Goal: Task Accomplishment & Management: Complete application form

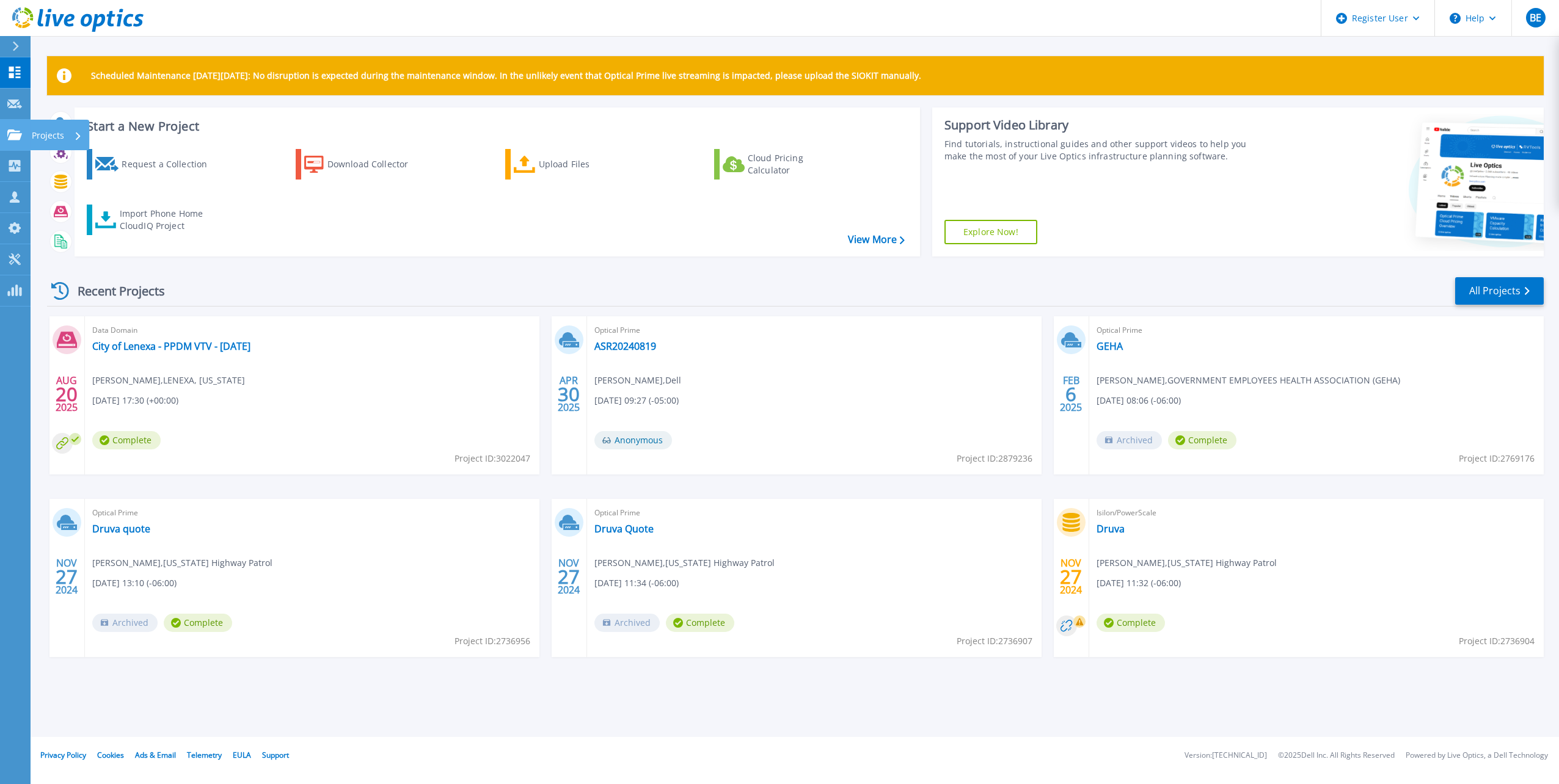
click at [17, 130] on icon at bounding box center [15, 135] width 15 height 11
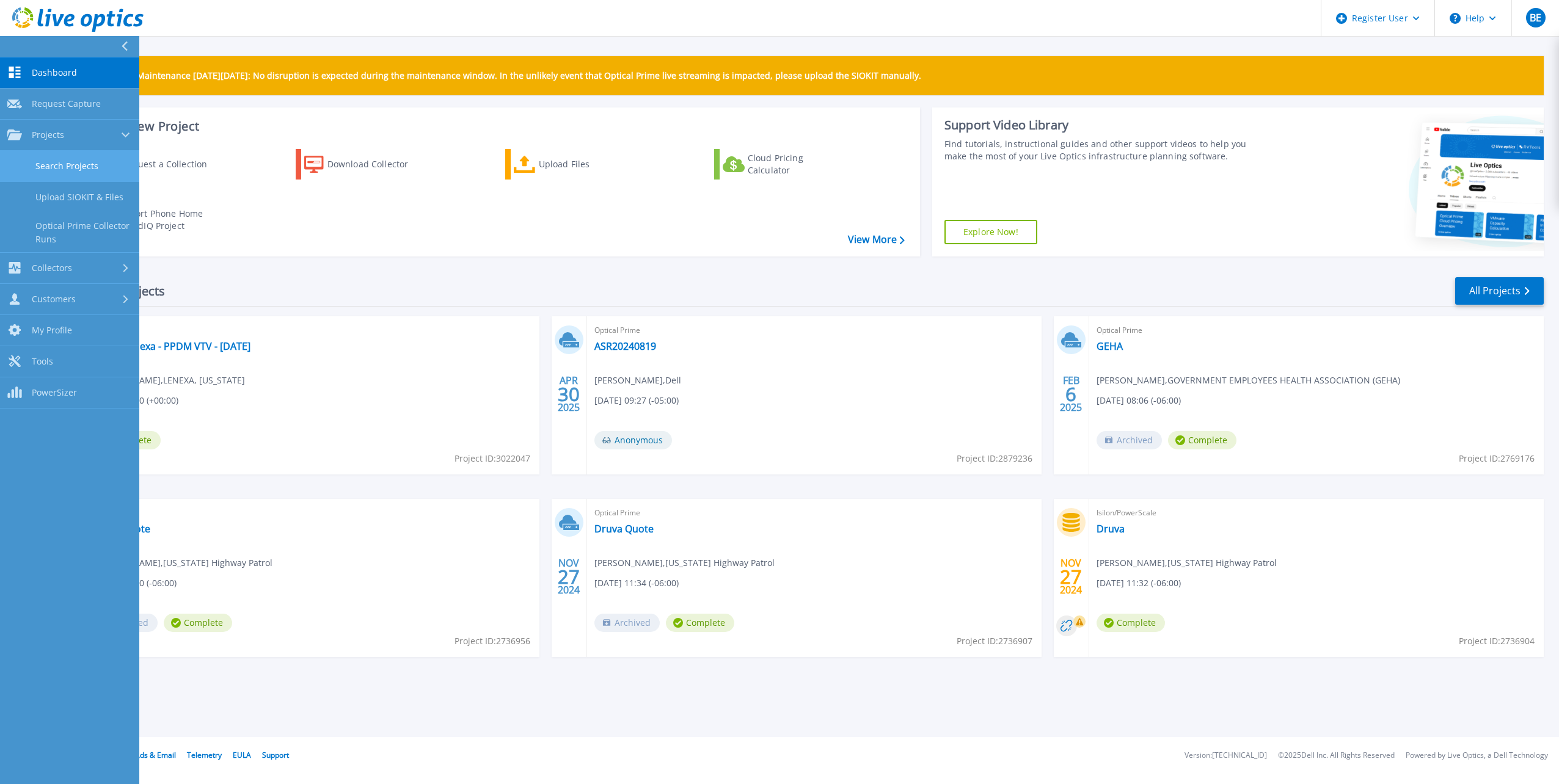
click at [64, 165] on link "Search Projects" at bounding box center [69, 167] width 139 height 31
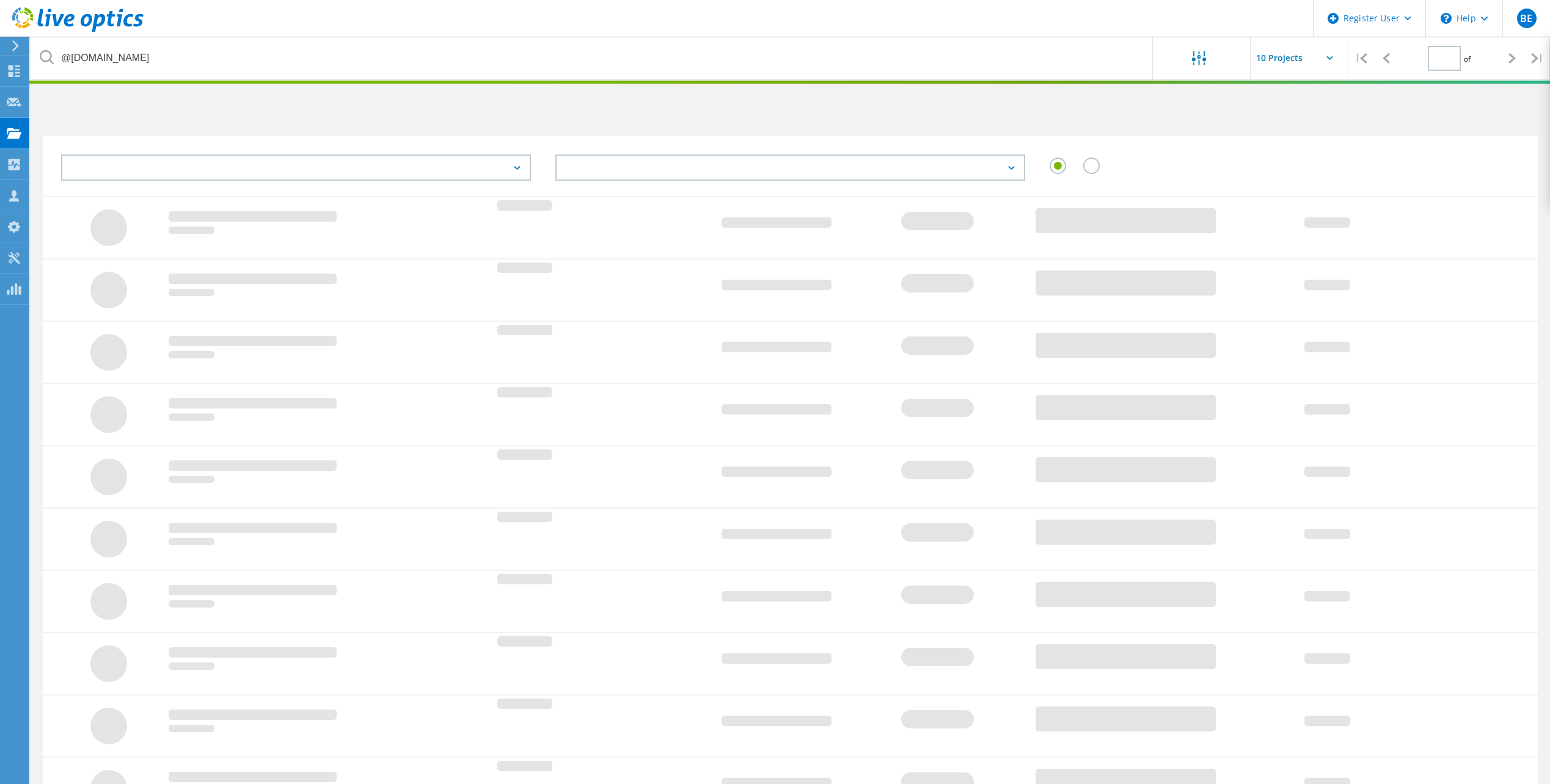
type input "1"
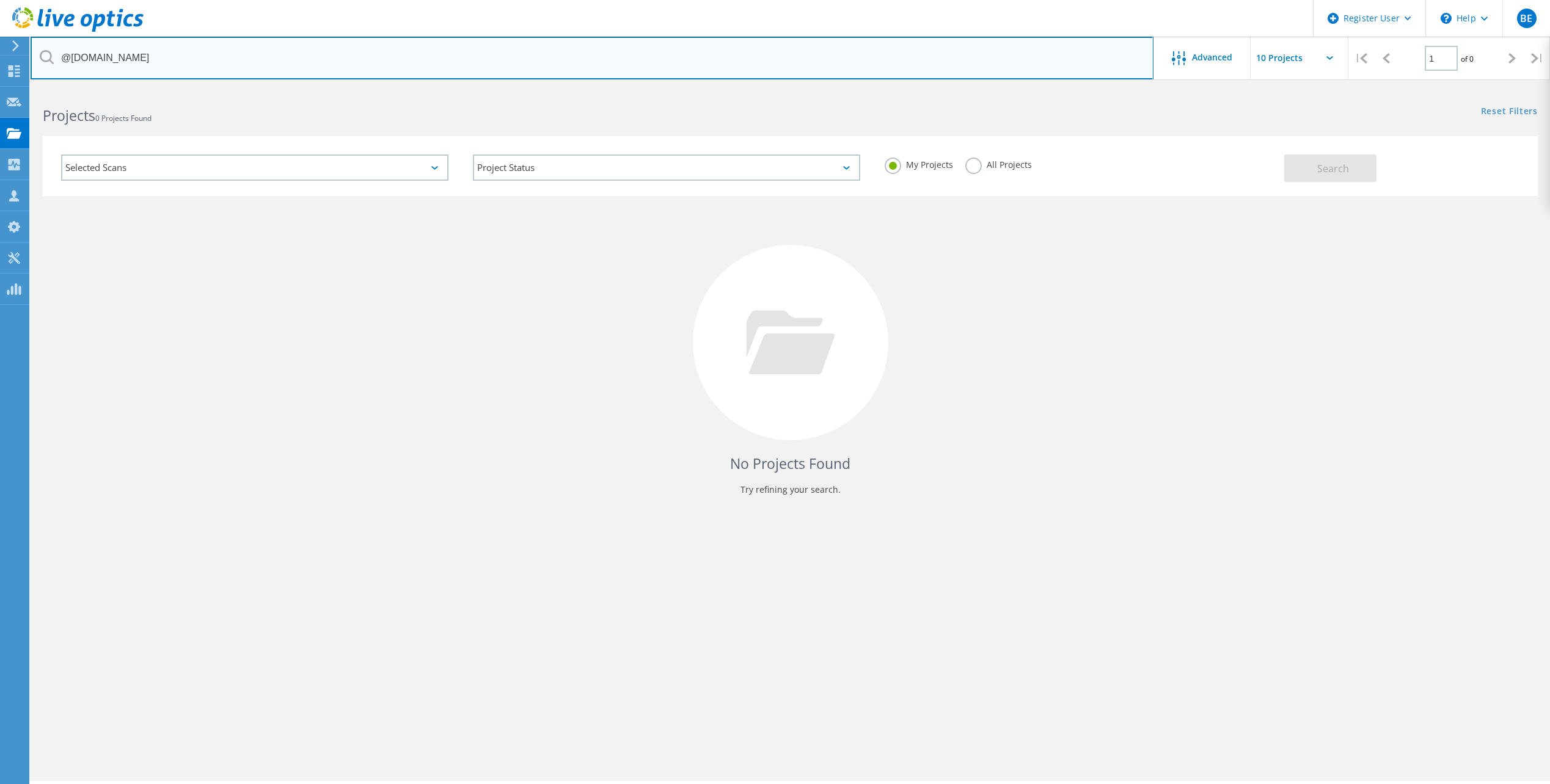
drag, startPoint x: 153, startPoint y: 59, endPoint x: 61, endPoint y: 50, distance: 92.4
click at [61, 50] on input "@mst.edu" at bounding box center [592, 58] width 1122 height 43
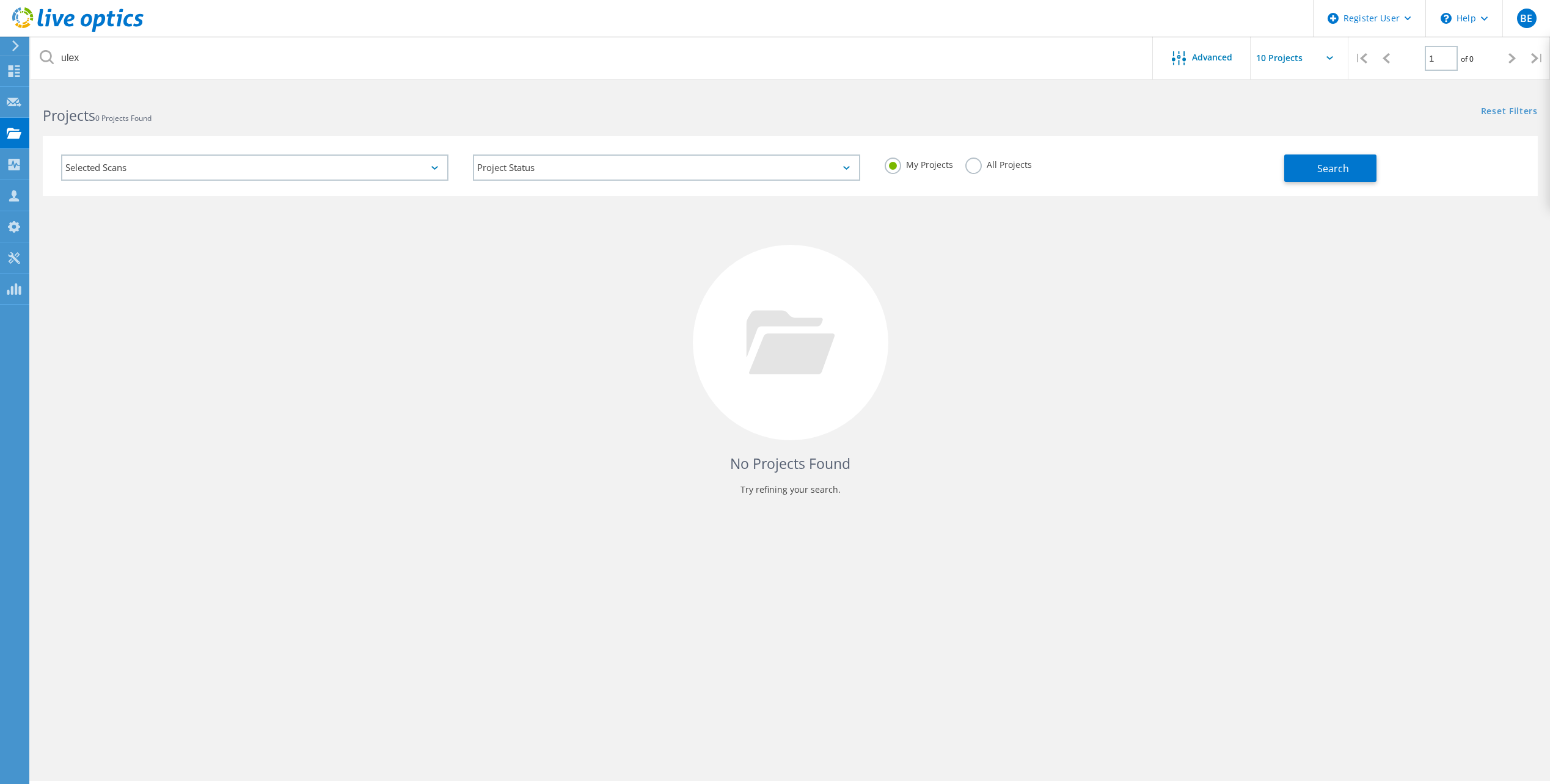
click at [975, 163] on label "All Projects" at bounding box center [998, 163] width 67 height 12
click at [0, 0] on input "All Projects" at bounding box center [0, 0] width 0 height 0
click at [1323, 170] on span "Search" at bounding box center [1333, 168] width 31 height 13
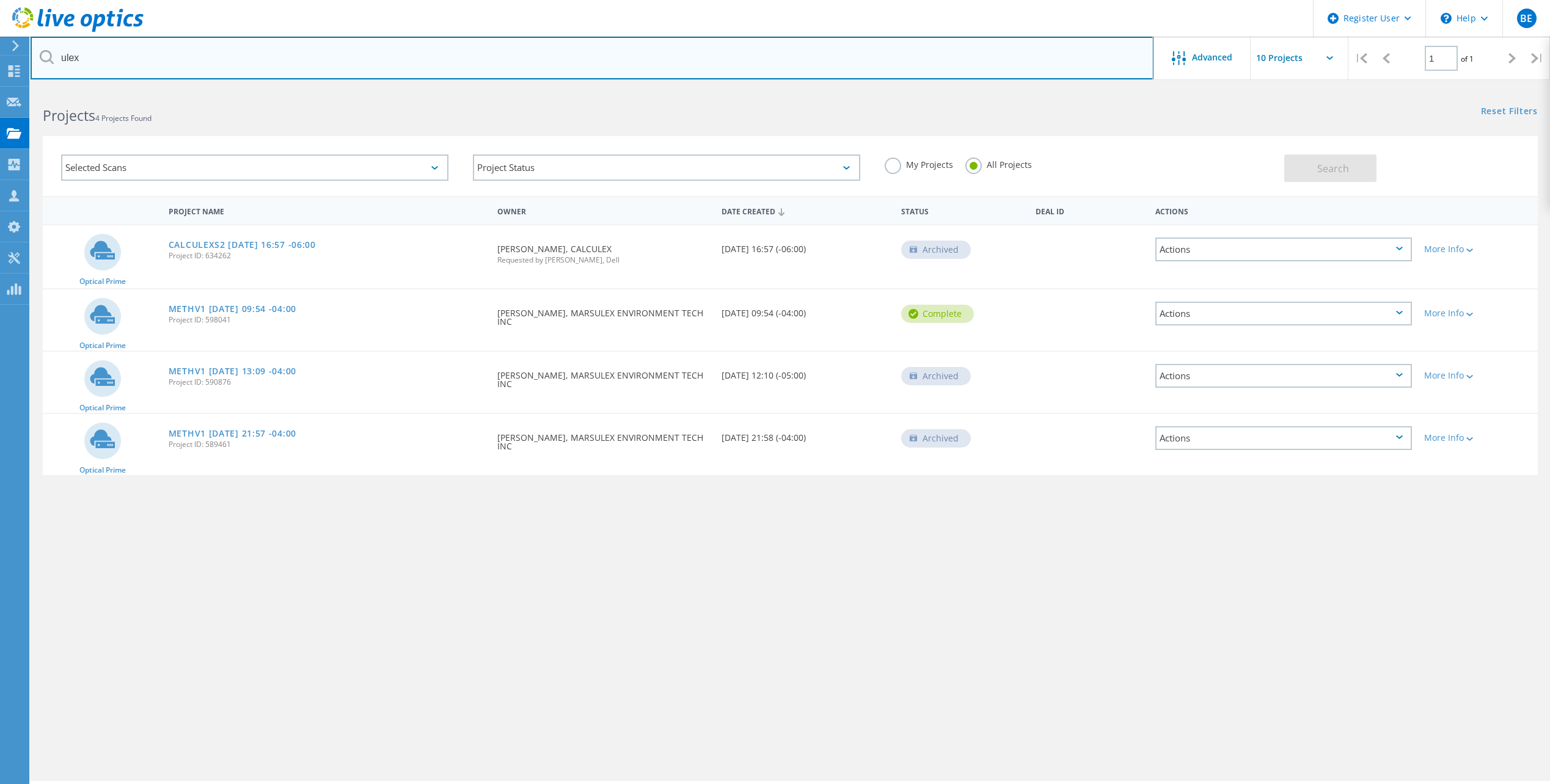
drag, startPoint x: 154, startPoint y: 67, endPoint x: 48, endPoint y: 59, distance: 106.3
click at [56, 57] on input "ulex" at bounding box center [592, 58] width 1122 height 43
paste input "rahul.agarwal@unitedlex.com"
drag, startPoint x: 128, startPoint y: 58, endPoint x: 43, endPoint y: 58, distance: 85.0
click at [43, 58] on div "rahul.agarwal@unitedlex.com" at bounding box center [592, 58] width 1122 height 43
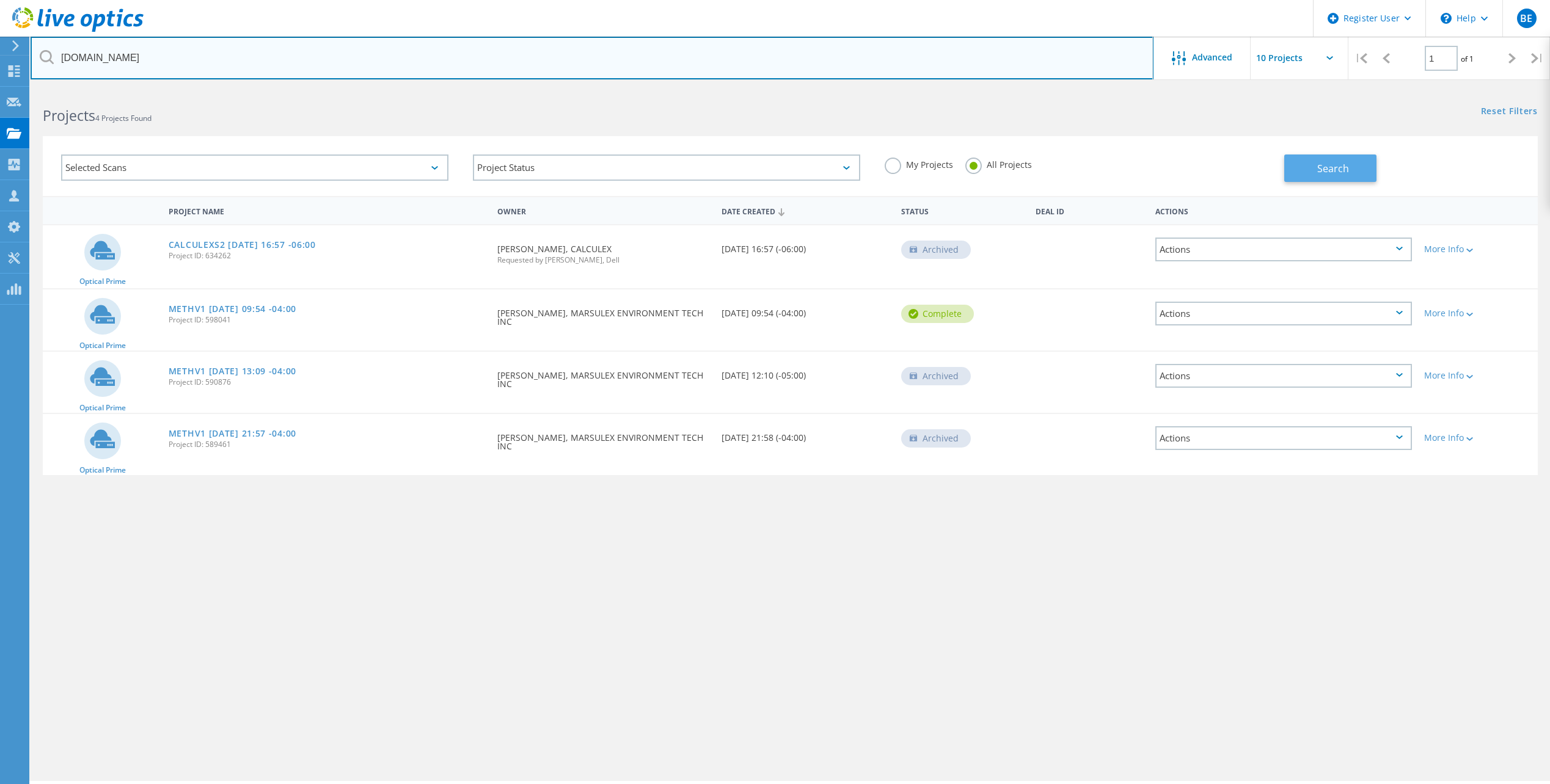
type input "unitedlex.com"
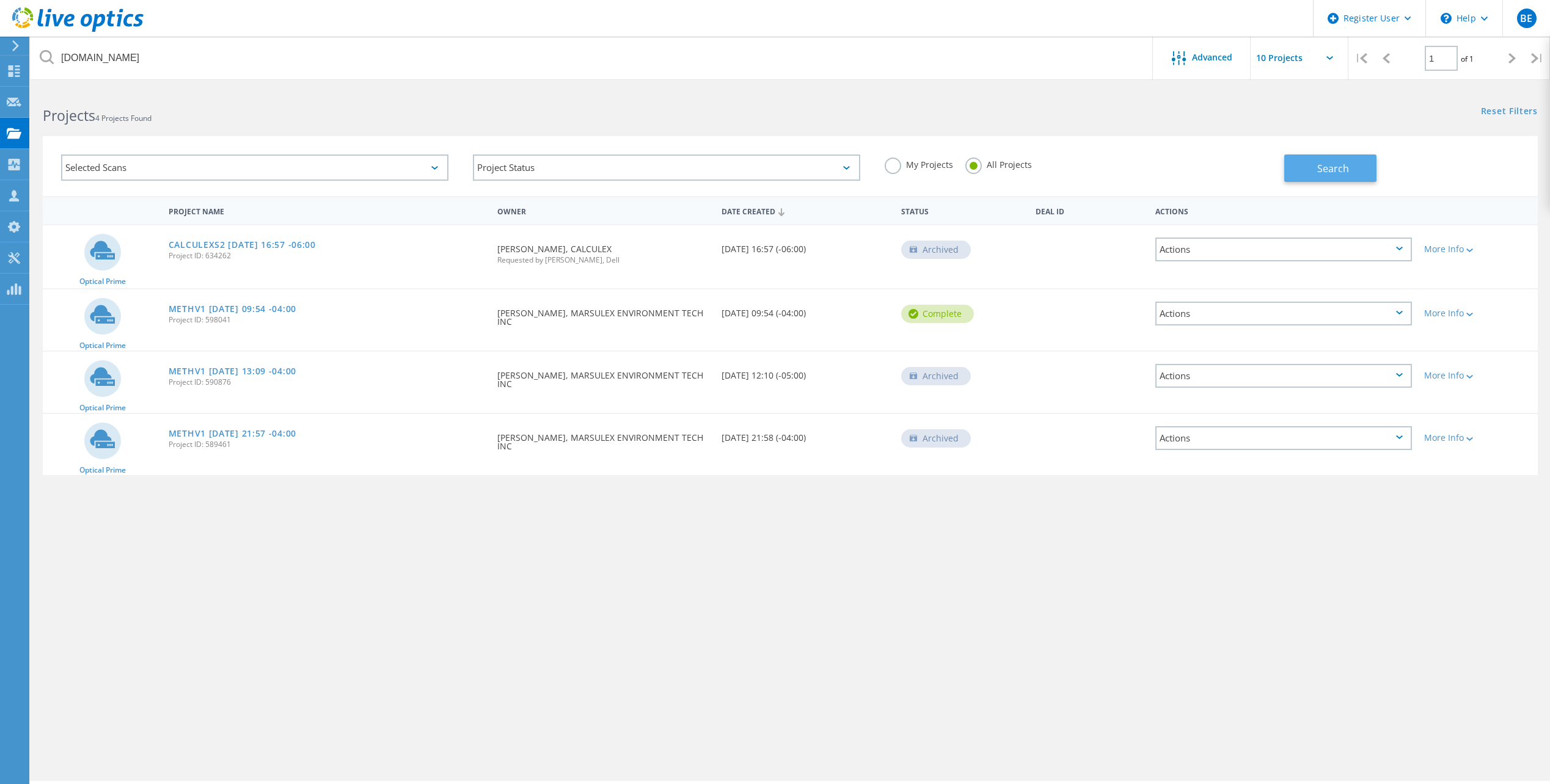
click at [1310, 168] on button "Search" at bounding box center [1330, 168] width 92 height 27
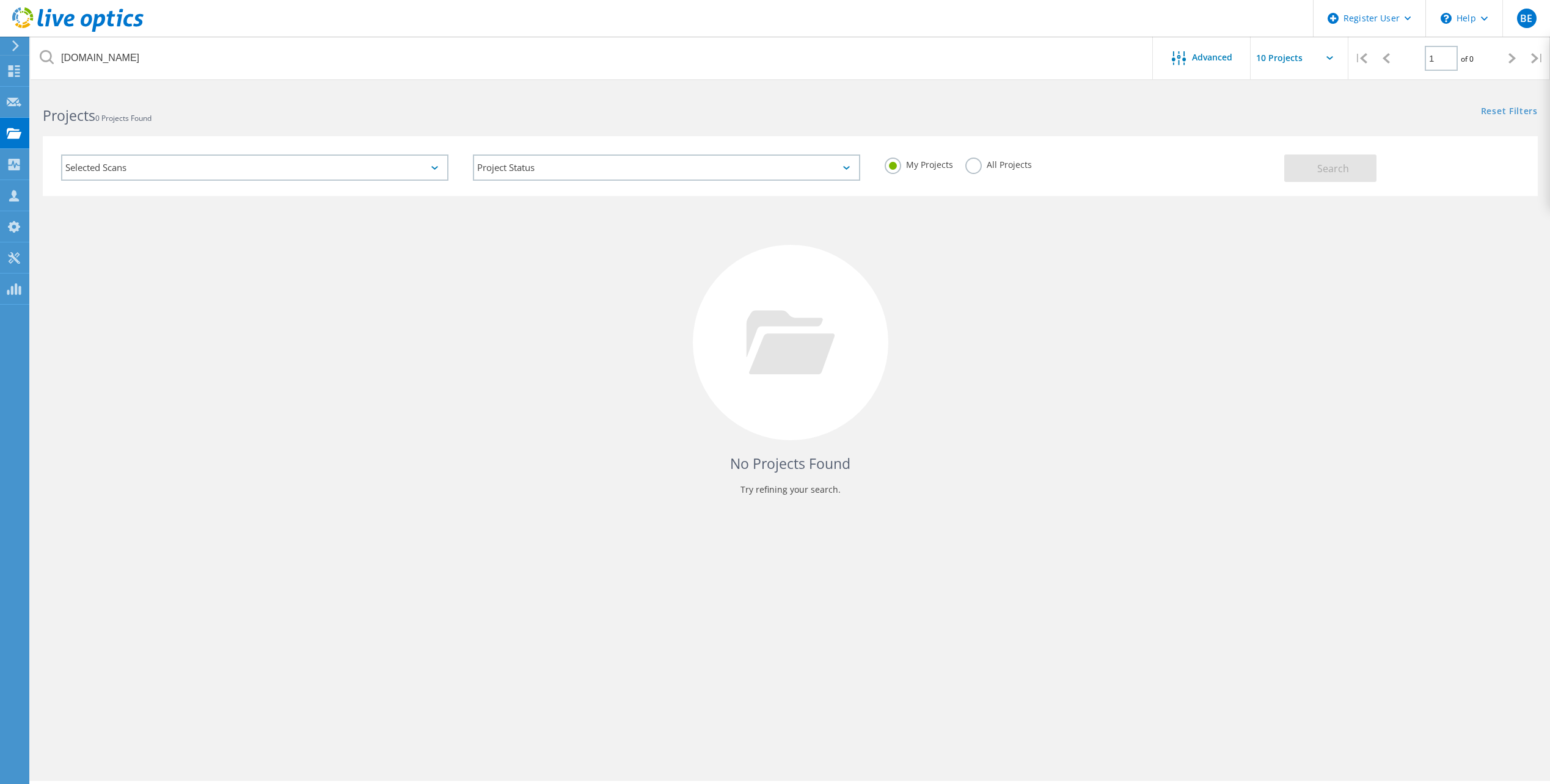
click at [970, 168] on label "All Projects" at bounding box center [998, 163] width 67 height 12
click at [0, 0] on input "All Projects" at bounding box center [0, 0] width 0 height 0
click at [1301, 170] on button "Search" at bounding box center [1330, 168] width 92 height 27
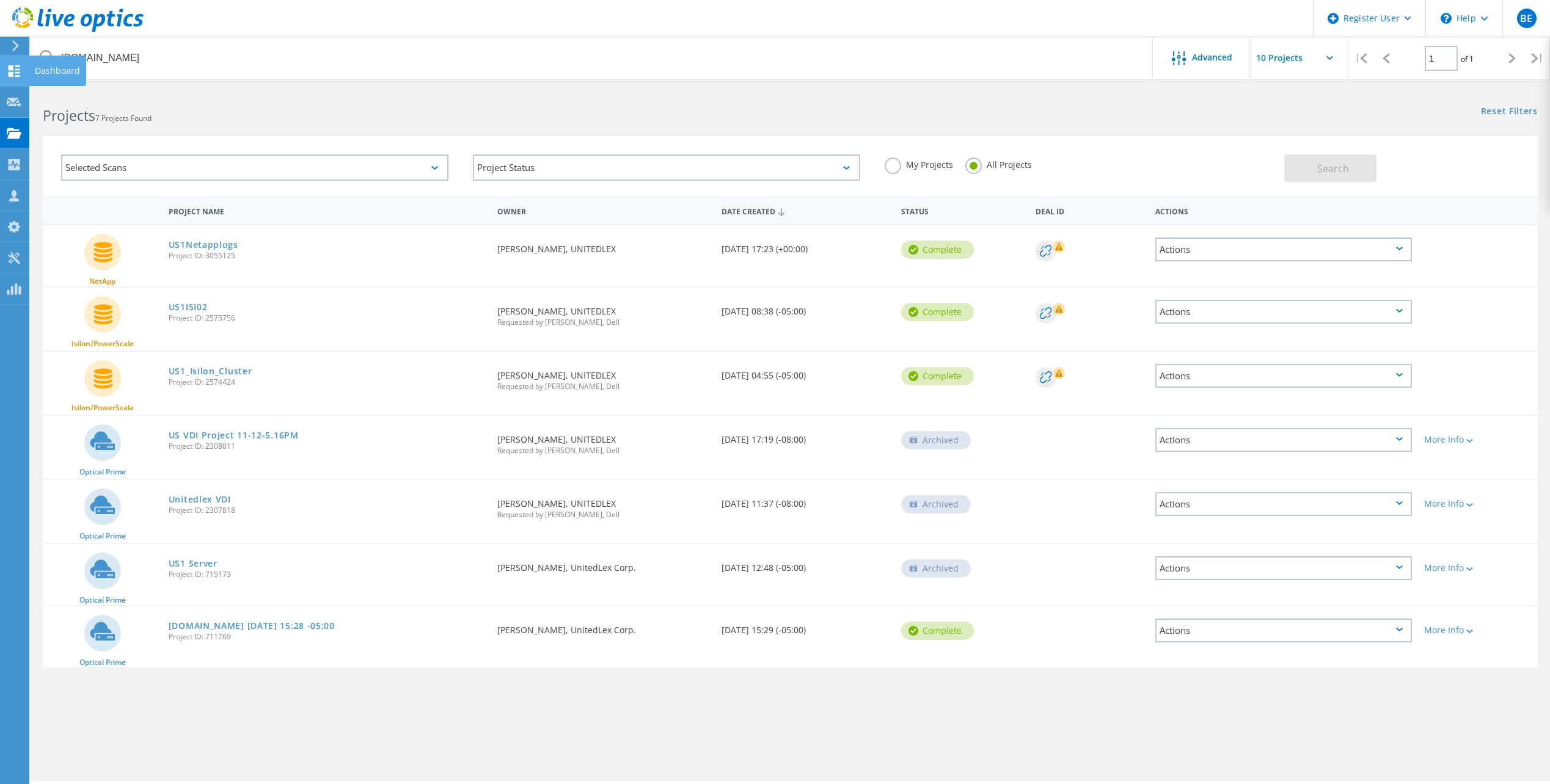
click at [11, 73] on use at bounding box center [14, 71] width 12 height 12
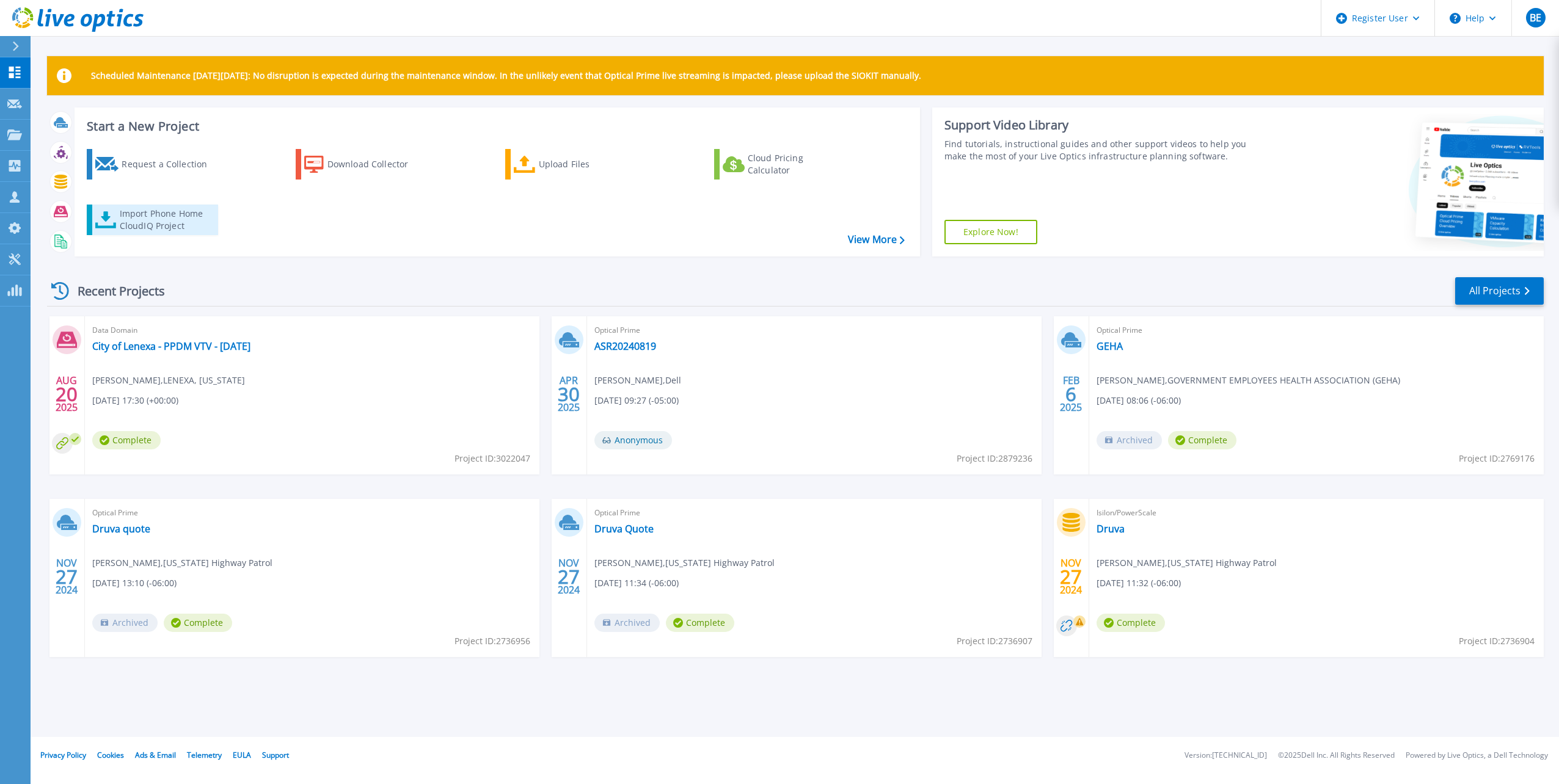
click at [152, 220] on div "Import Phone Home CloudIQ Project" at bounding box center [167, 220] width 95 height 25
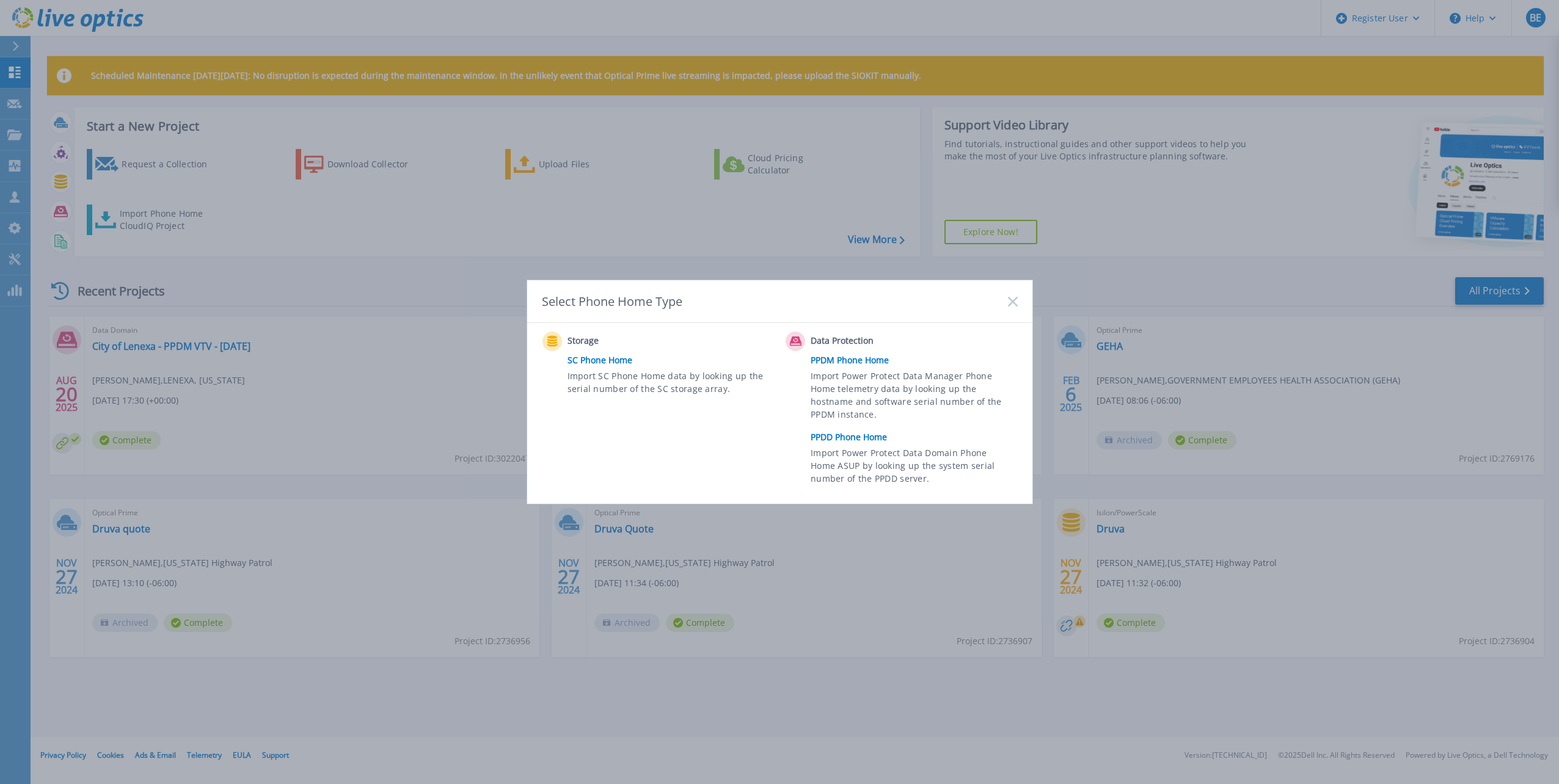
click at [866, 436] on link "PPDD Phone Home" at bounding box center [917, 437] width 213 height 18
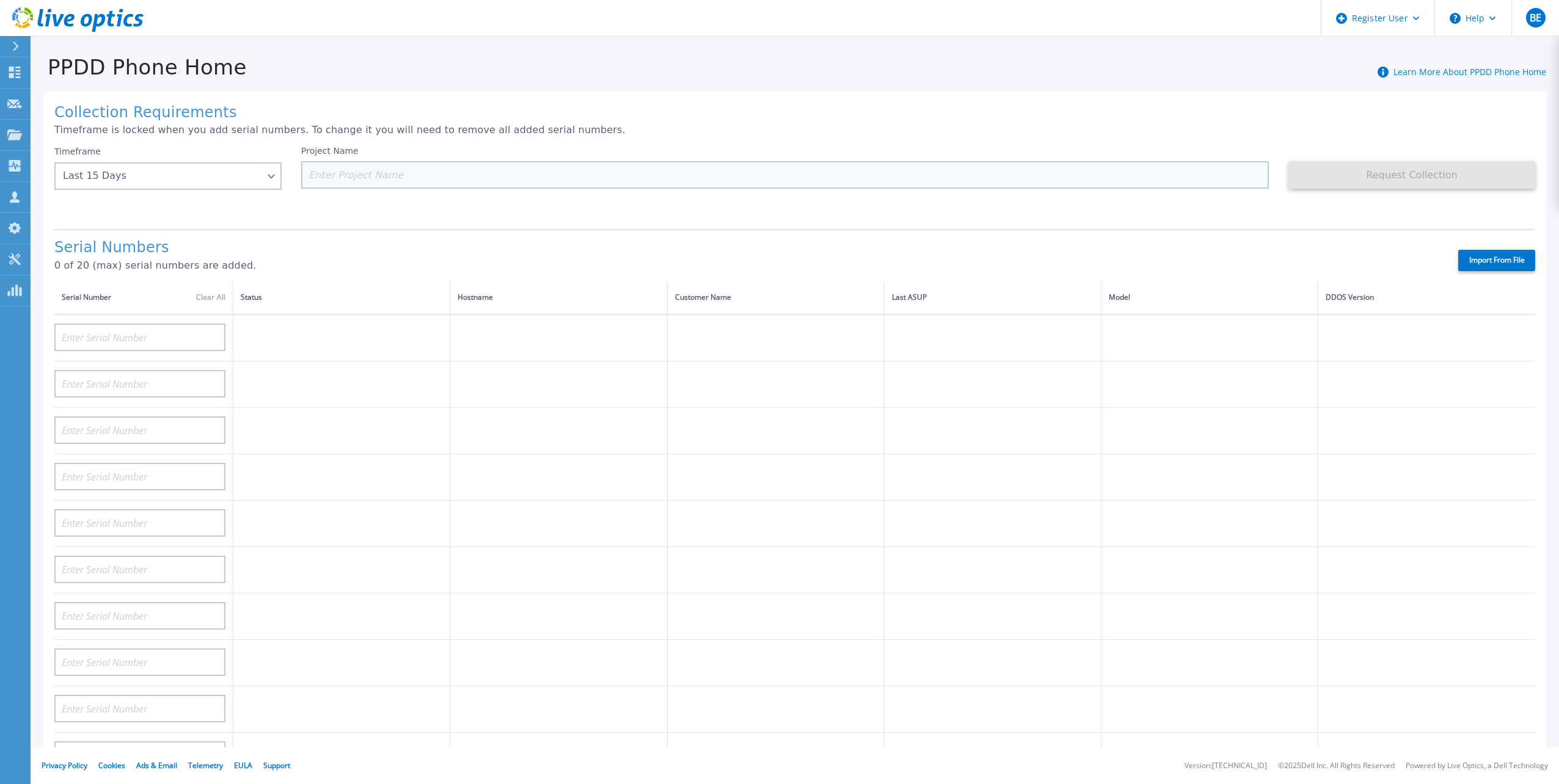
click at [376, 176] on input at bounding box center [785, 174] width 967 height 27
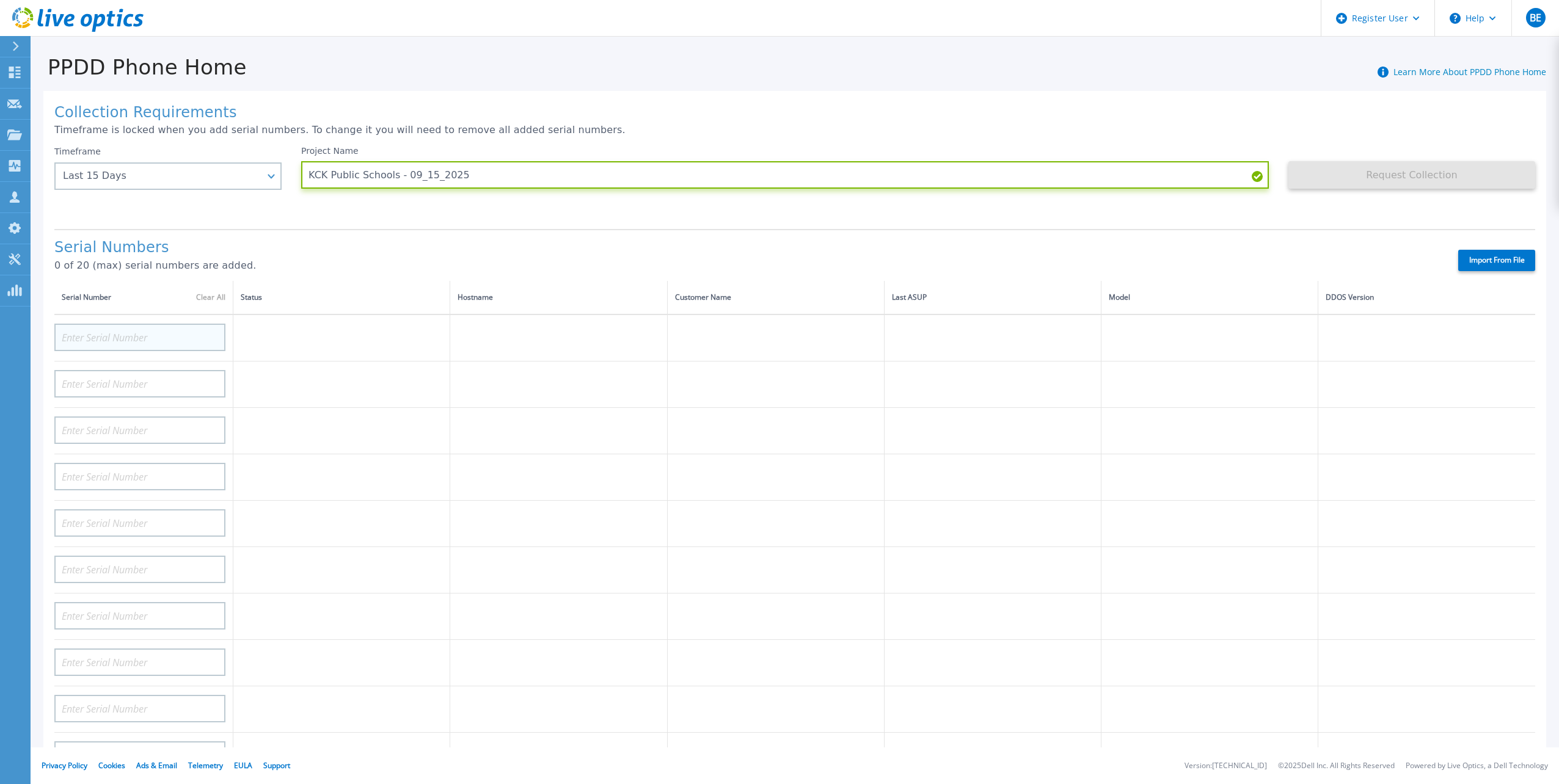
type input "KCK Public Schools - 09_15_2025"
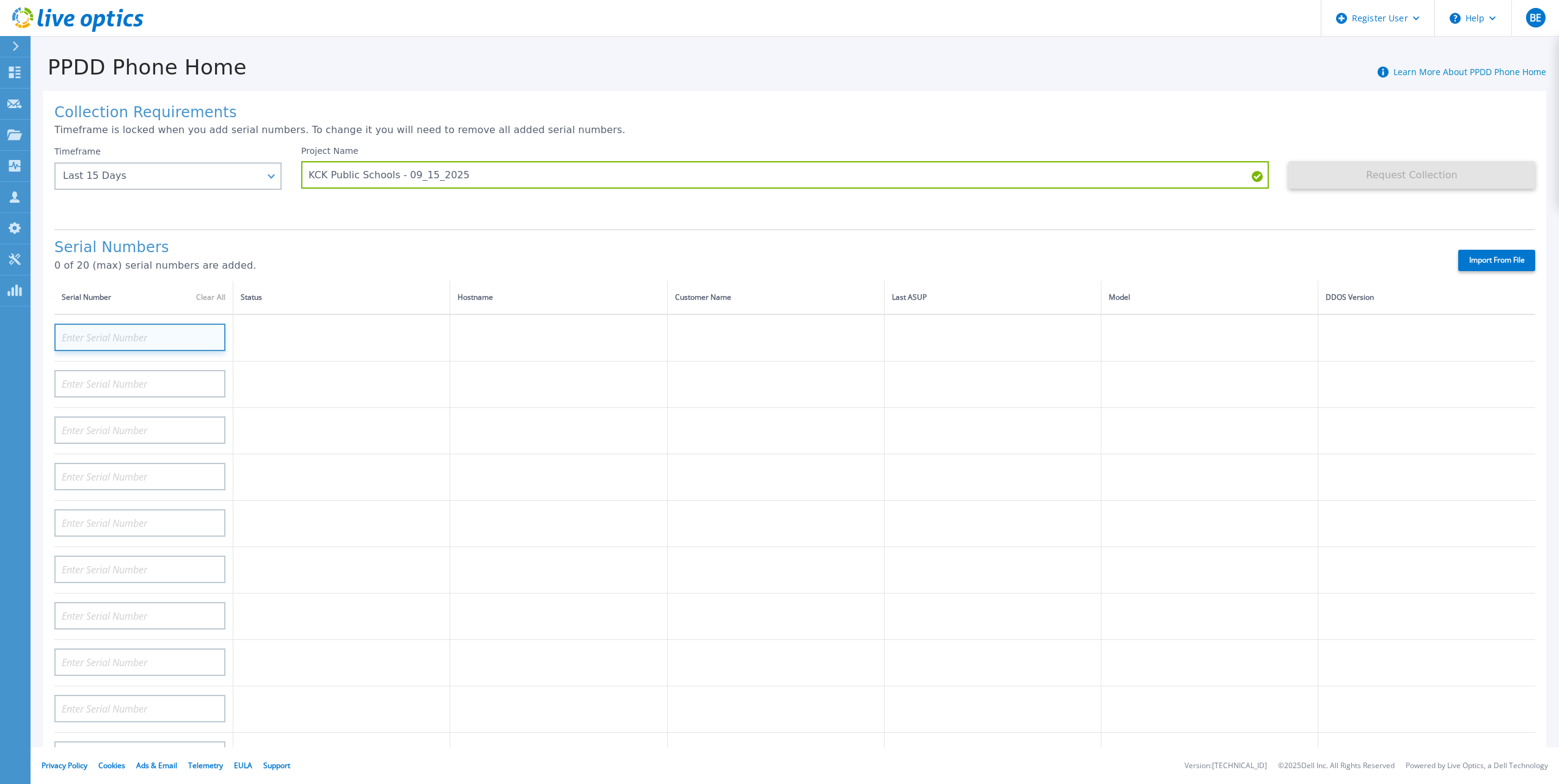
paste input "APM01204800009"
type input "APM01204800009"
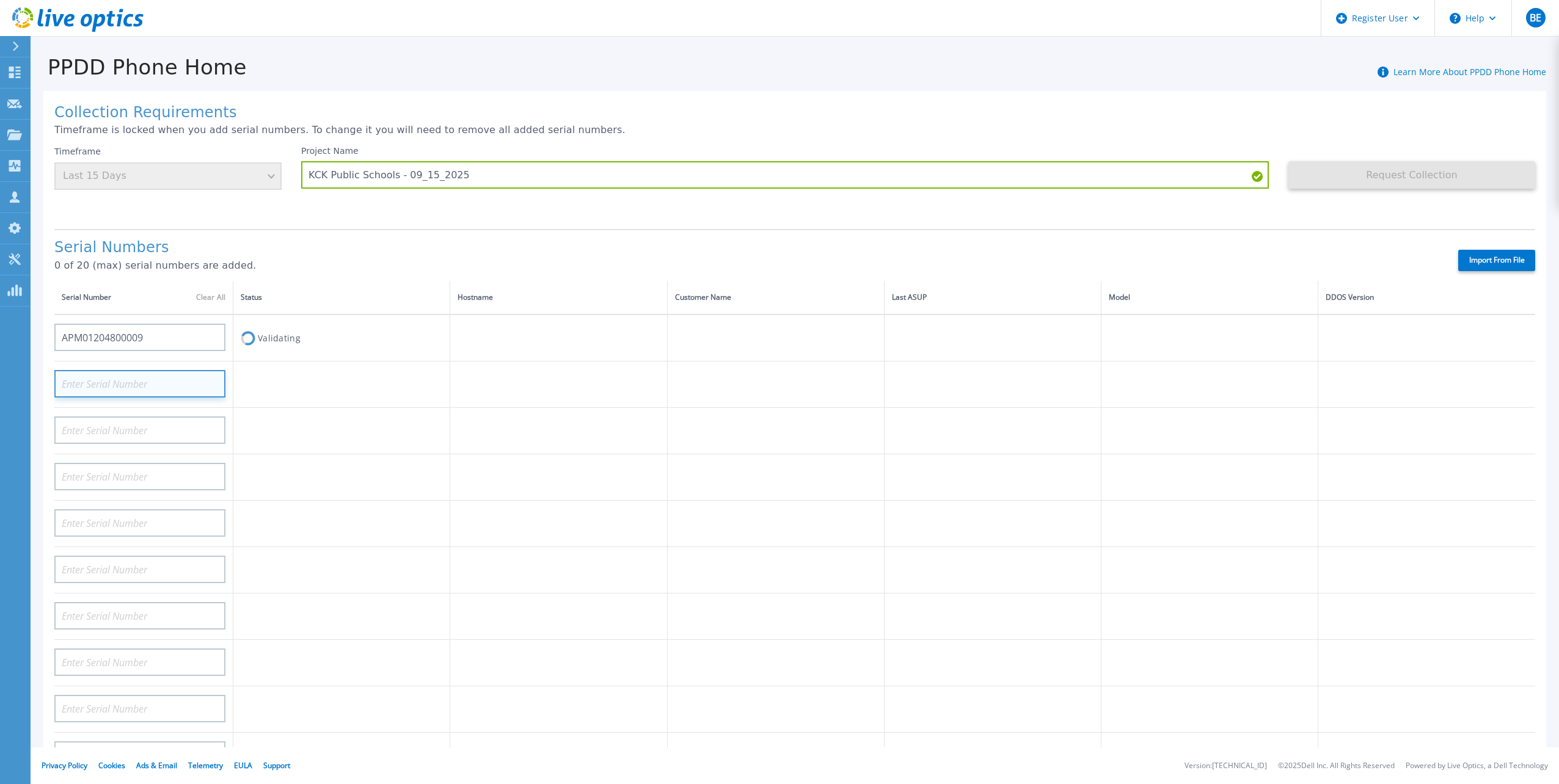
click at [158, 371] on input at bounding box center [139, 383] width 171 height 27
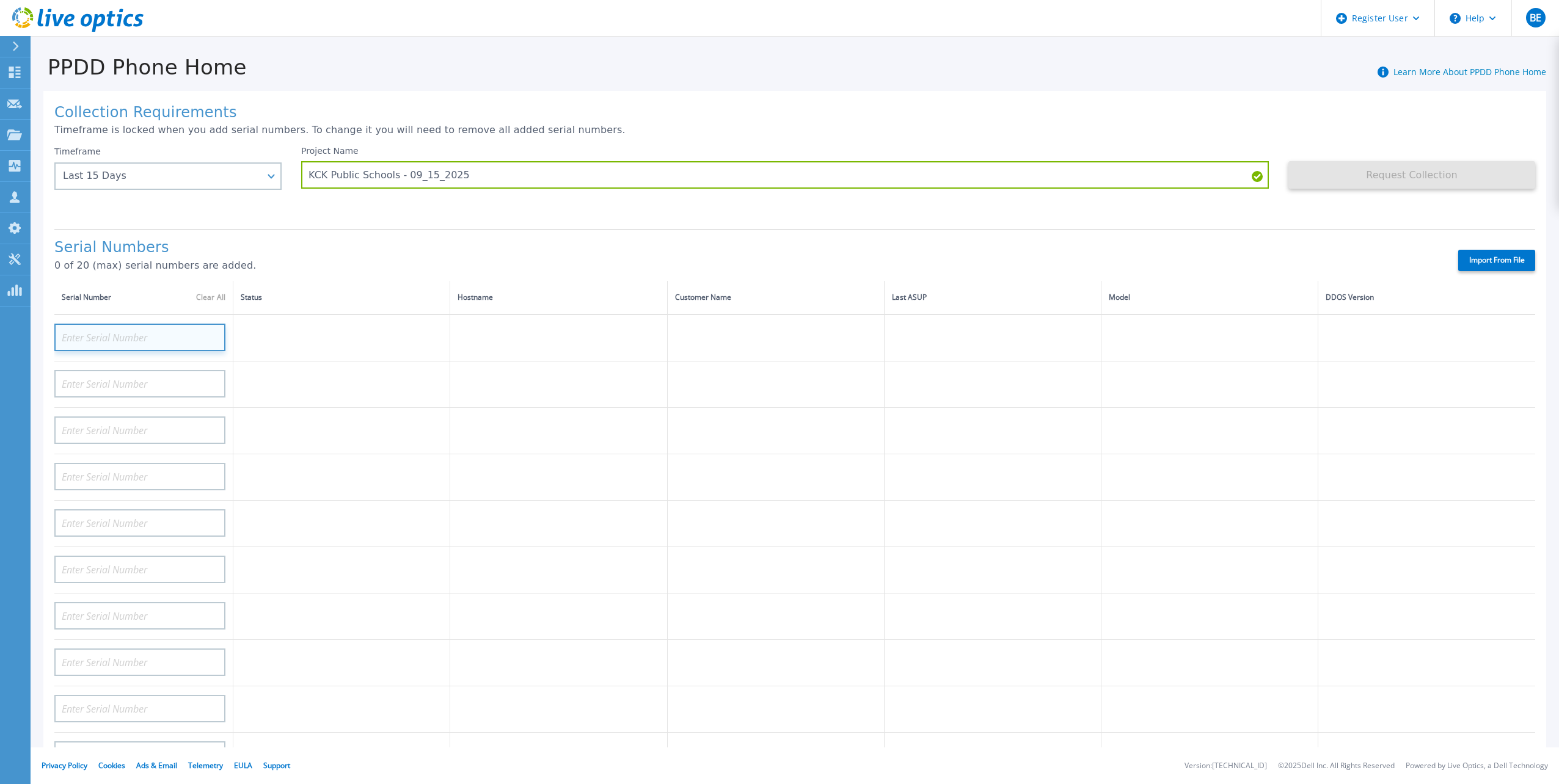
paste input "APM01204800006"
type input "APM01204800006"
click at [182, 371] on input at bounding box center [139, 383] width 171 height 27
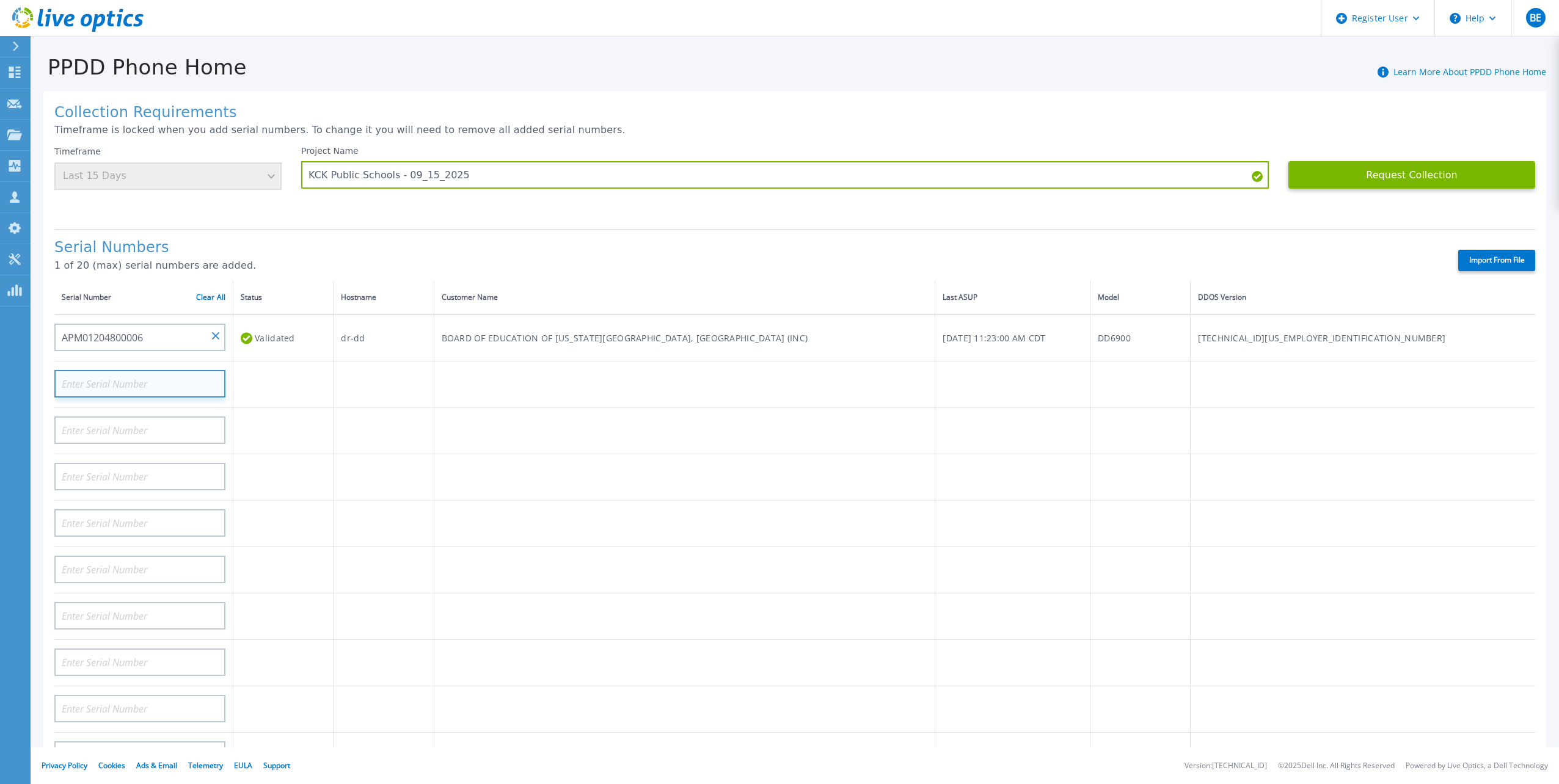
paste input "APM01204803041"
type input "APM01204803041"
click at [173, 424] on input at bounding box center [139, 430] width 171 height 27
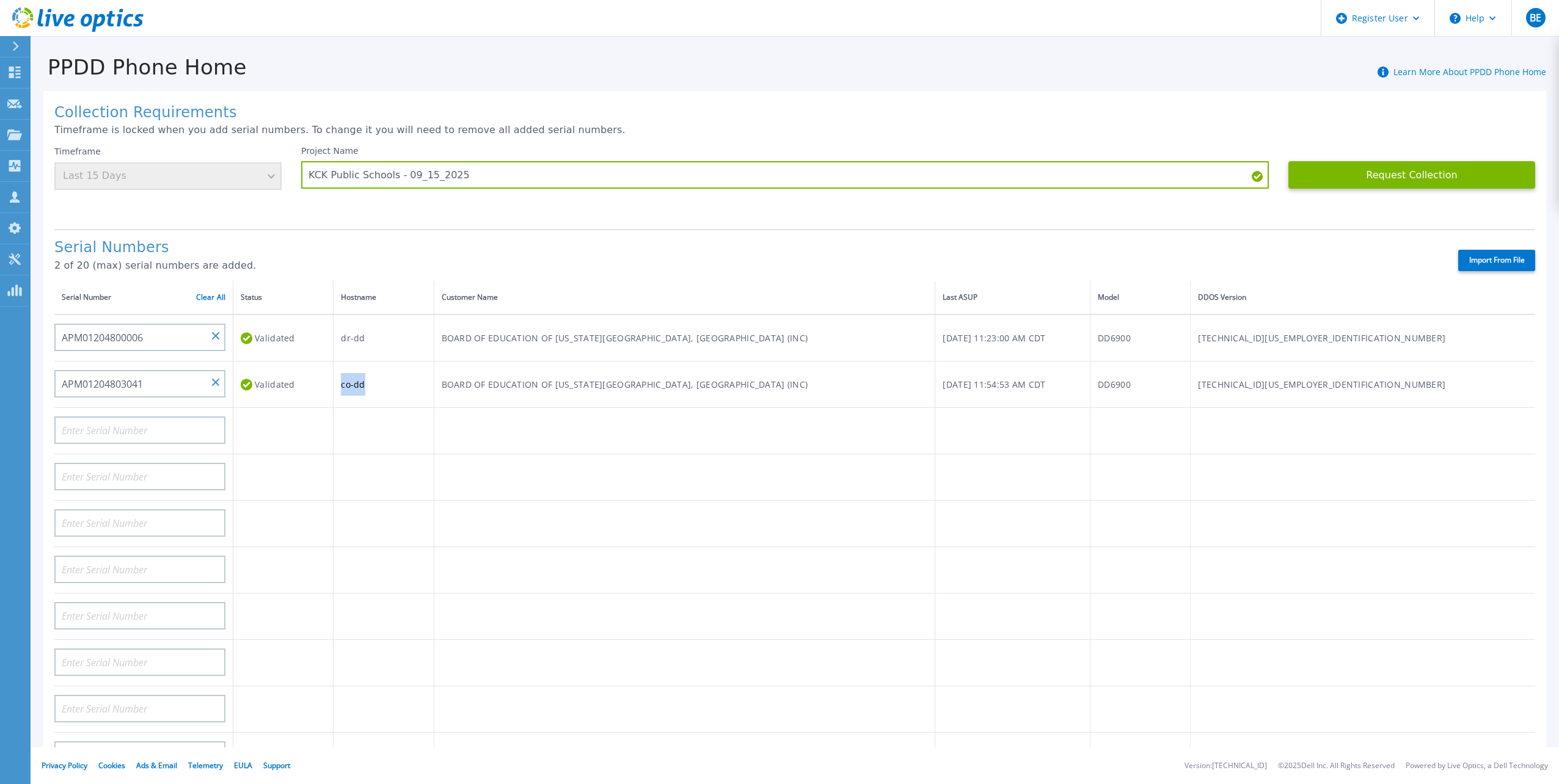
drag, startPoint x: 408, startPoint y: 375, endPoint x: 381, endPoint y: 375, distance: 27.0
click at [381, 375] on td "co-dd" at bounding box center [383, 385] width 100 height 46
copy td "co-dd"
drag, startPoint x: 410, startPoint y: 325, endPoint x: 380, endPoint y: 328, distance: 30.1
click at [380, 328] on td "dr-dd" at bounding box center [383, 338] width 100 height 47
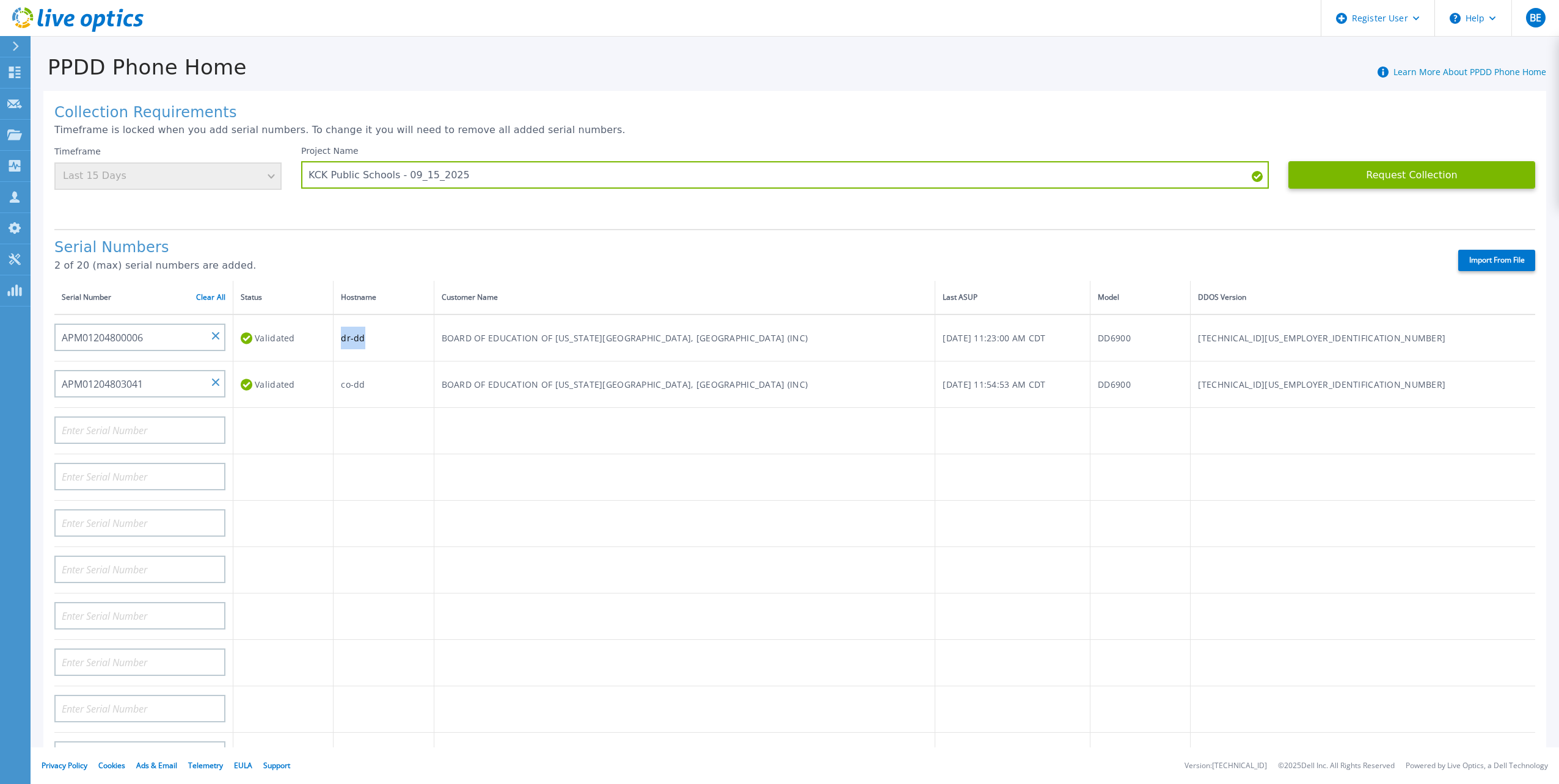
copy td "dr-dd"
click at [1387, 174] on button "Request Collection" at bounding box center [1411, 174] width 247 height 27
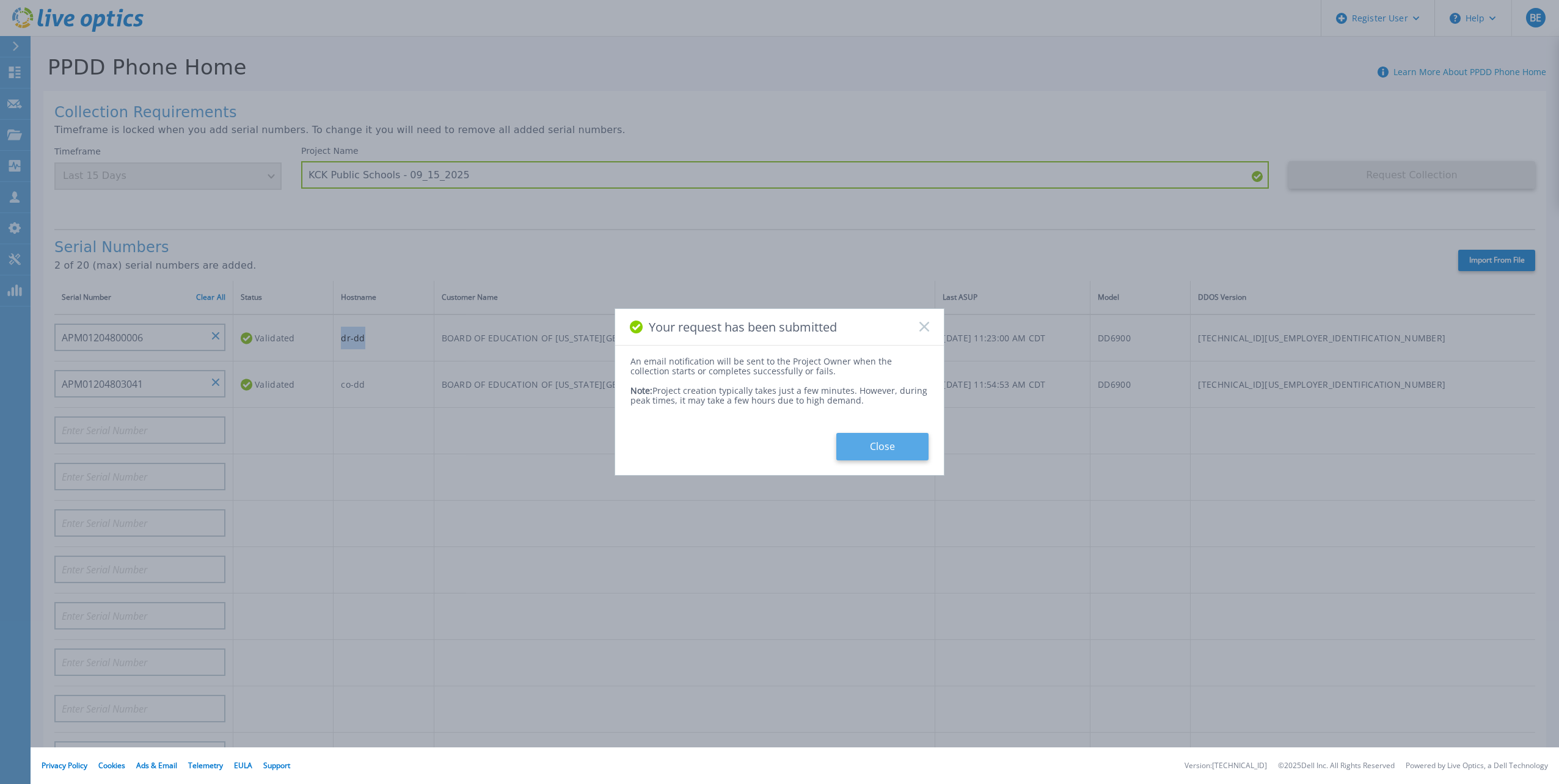
click at [882, 443] on button "Close" at bounding box center [882, 446] width 92 height 27
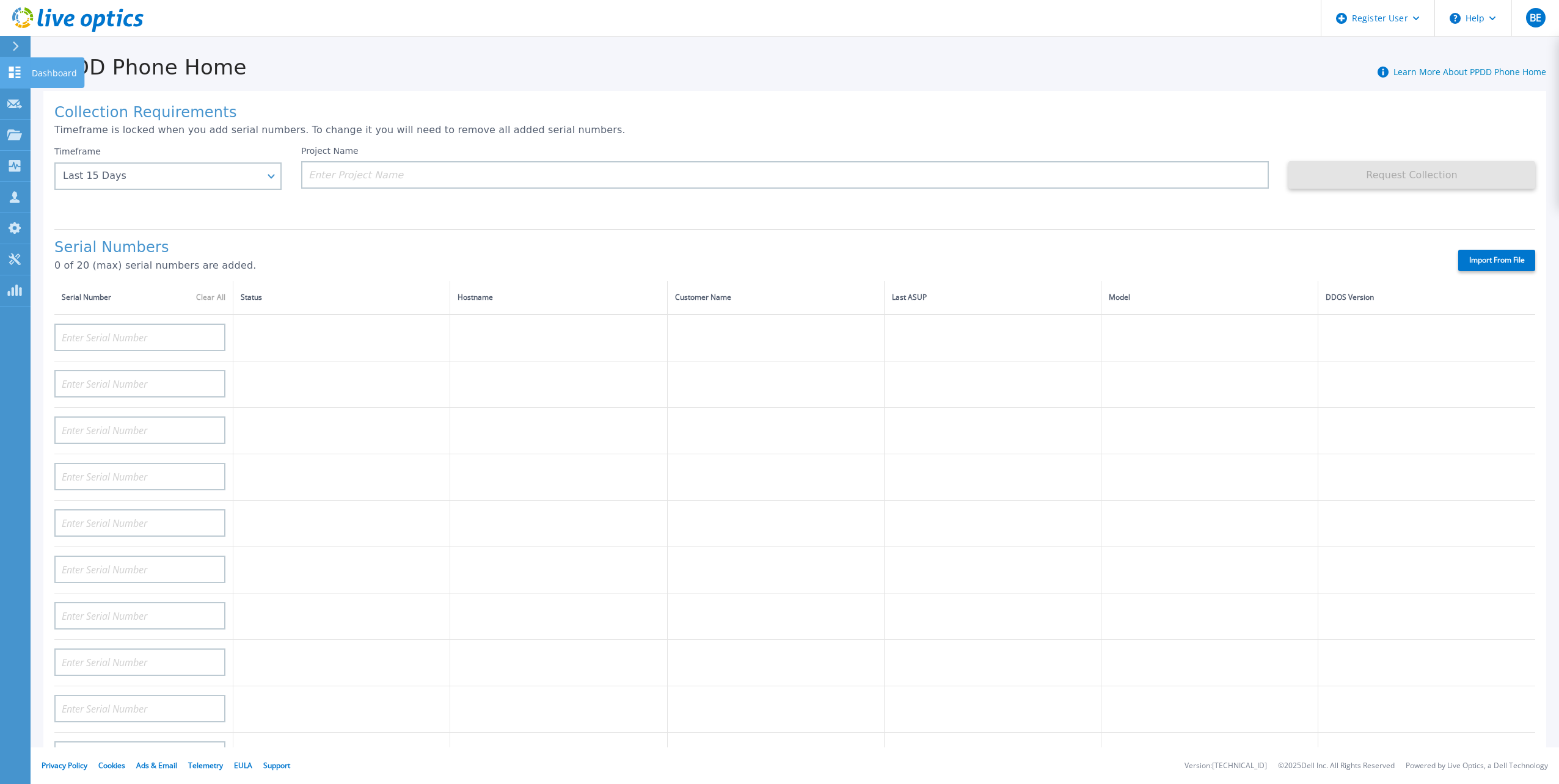
click at [21, 68] on icon at bounding box center [15, 73] width 15 height 12
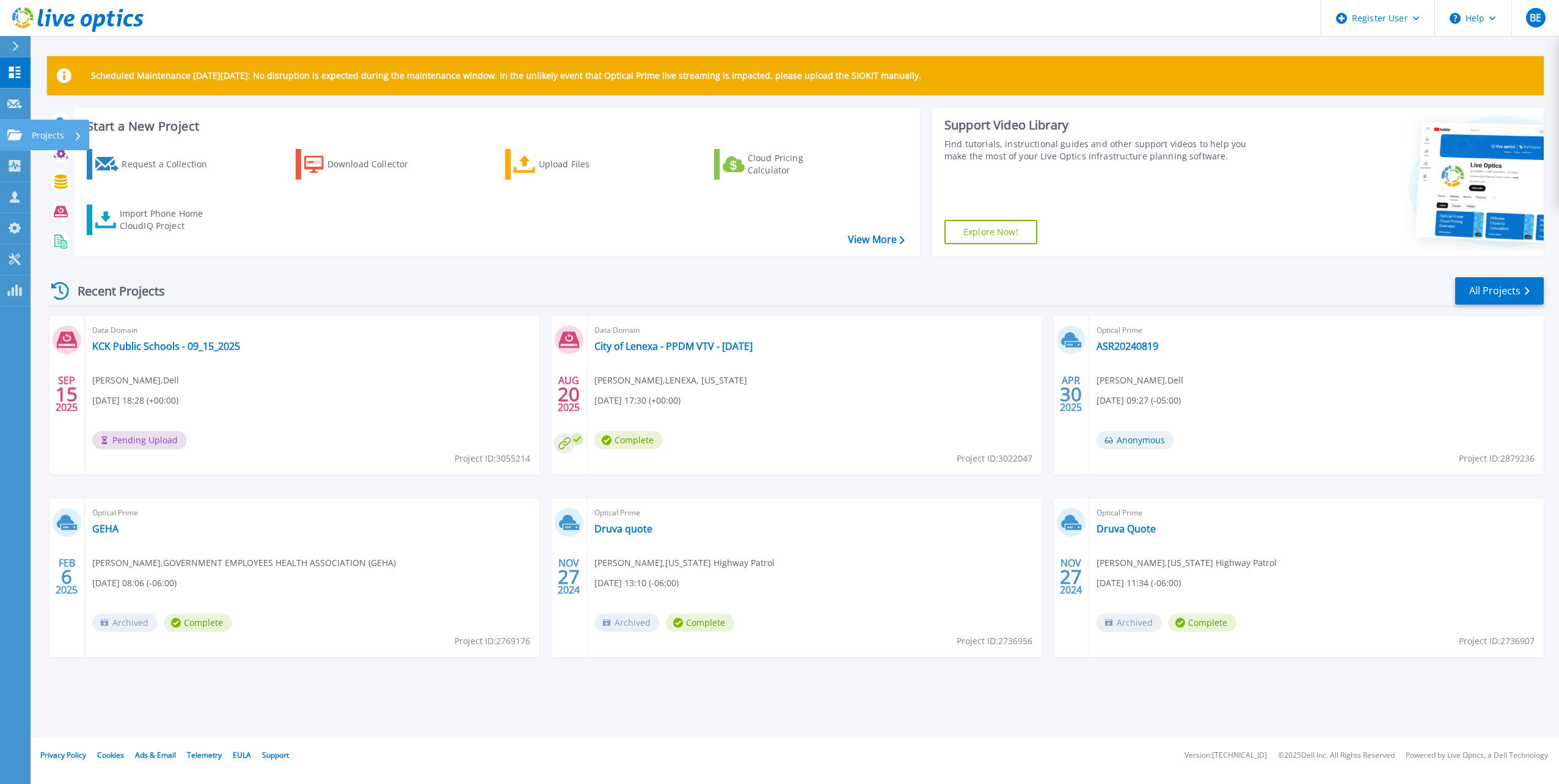
click at [20, 131] on icon at bounding box center [15, 135] width 15 height 11
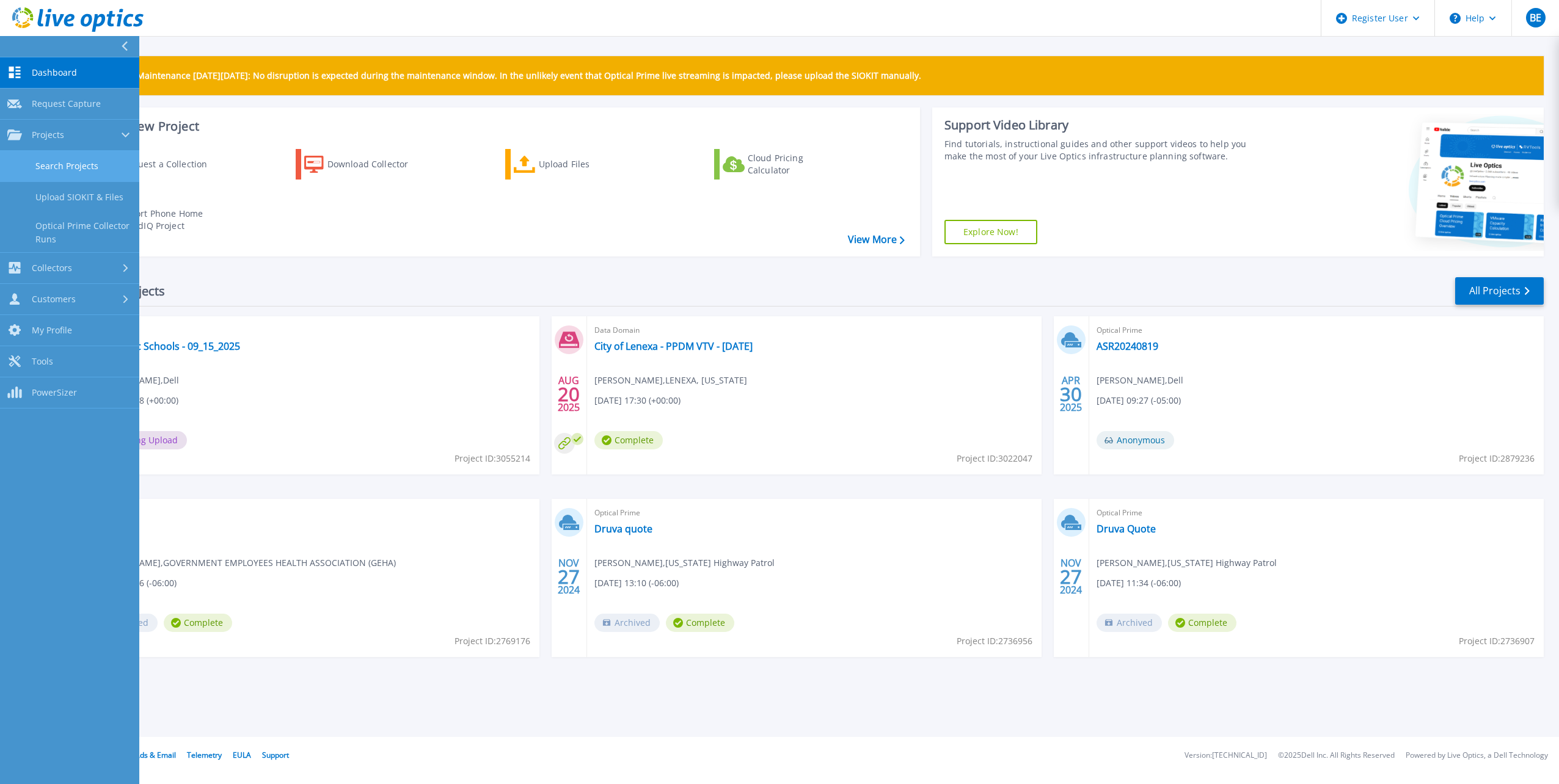
click at [34, 159] on link "Search Projects" at bounding box center [69, 167] width 139 height 31
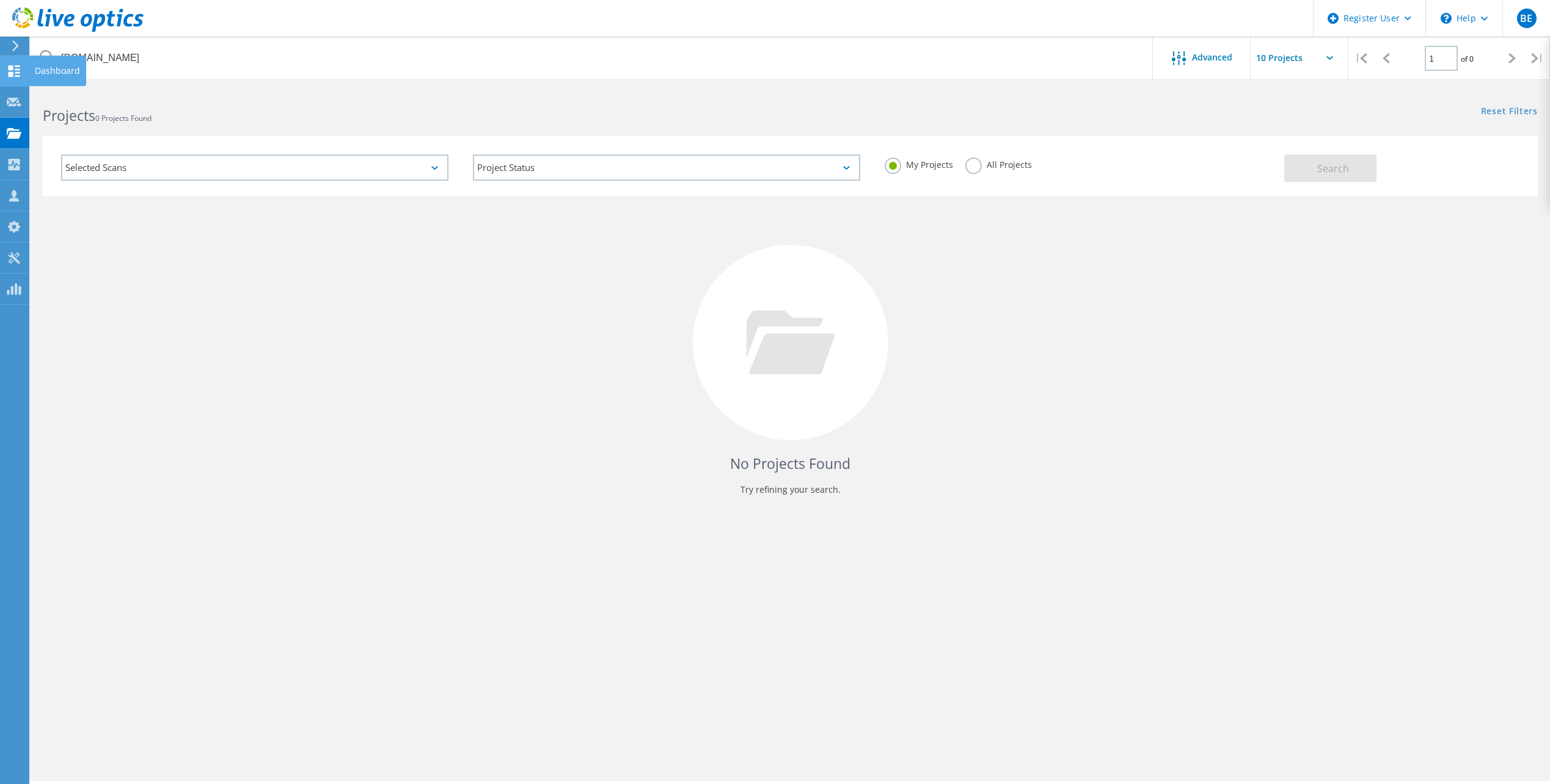
click at [16, 69] on use at bounding box center [14, 71] width 12 height 12
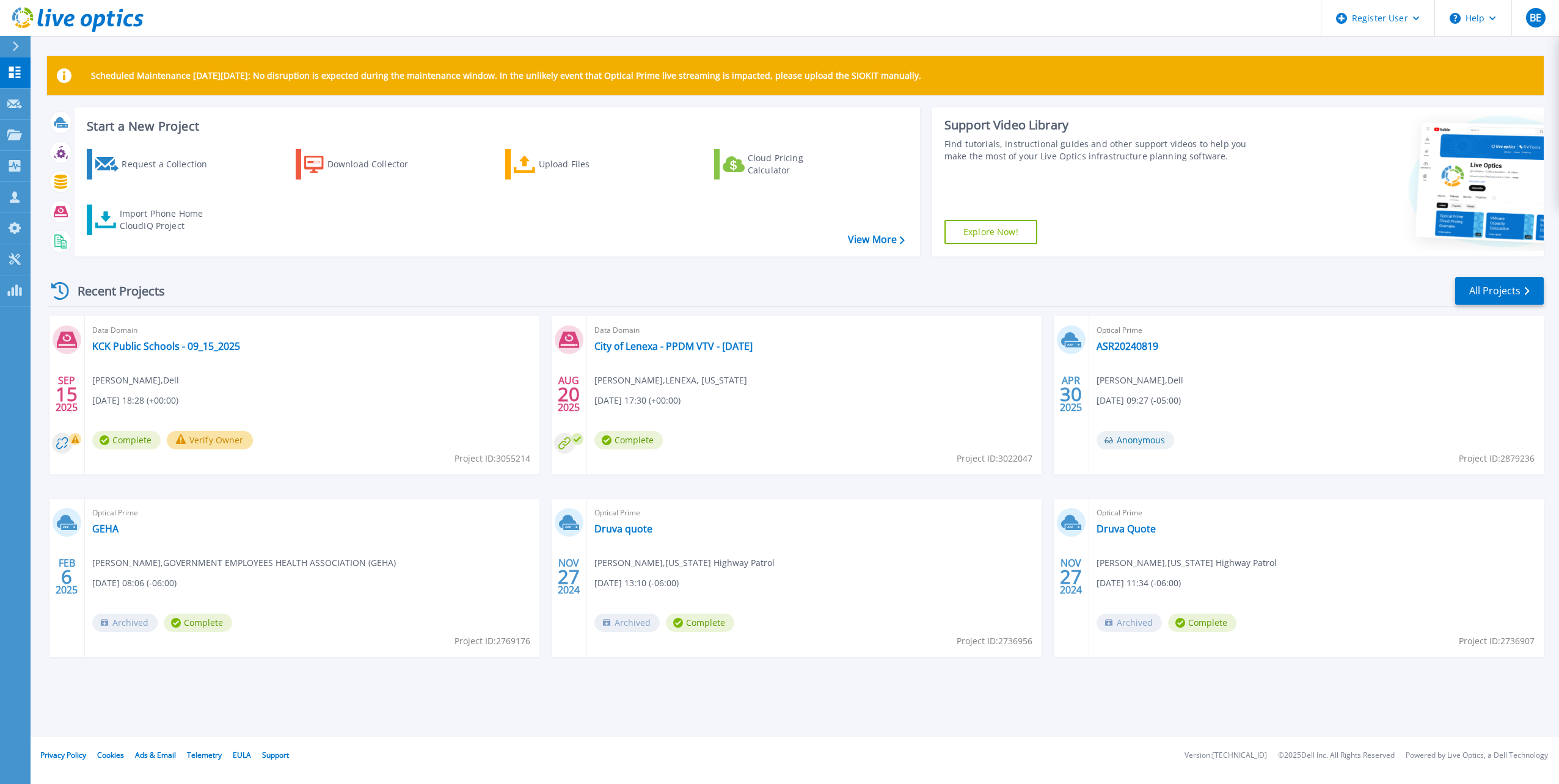
click at [136, 442] on span "Complete" at bounding box center [126, 440] width 69 height 18
click at [151, 349] on link "KCK Public Schools - 09_15_2025" at bounding box center [166, 346] width 148 height 12
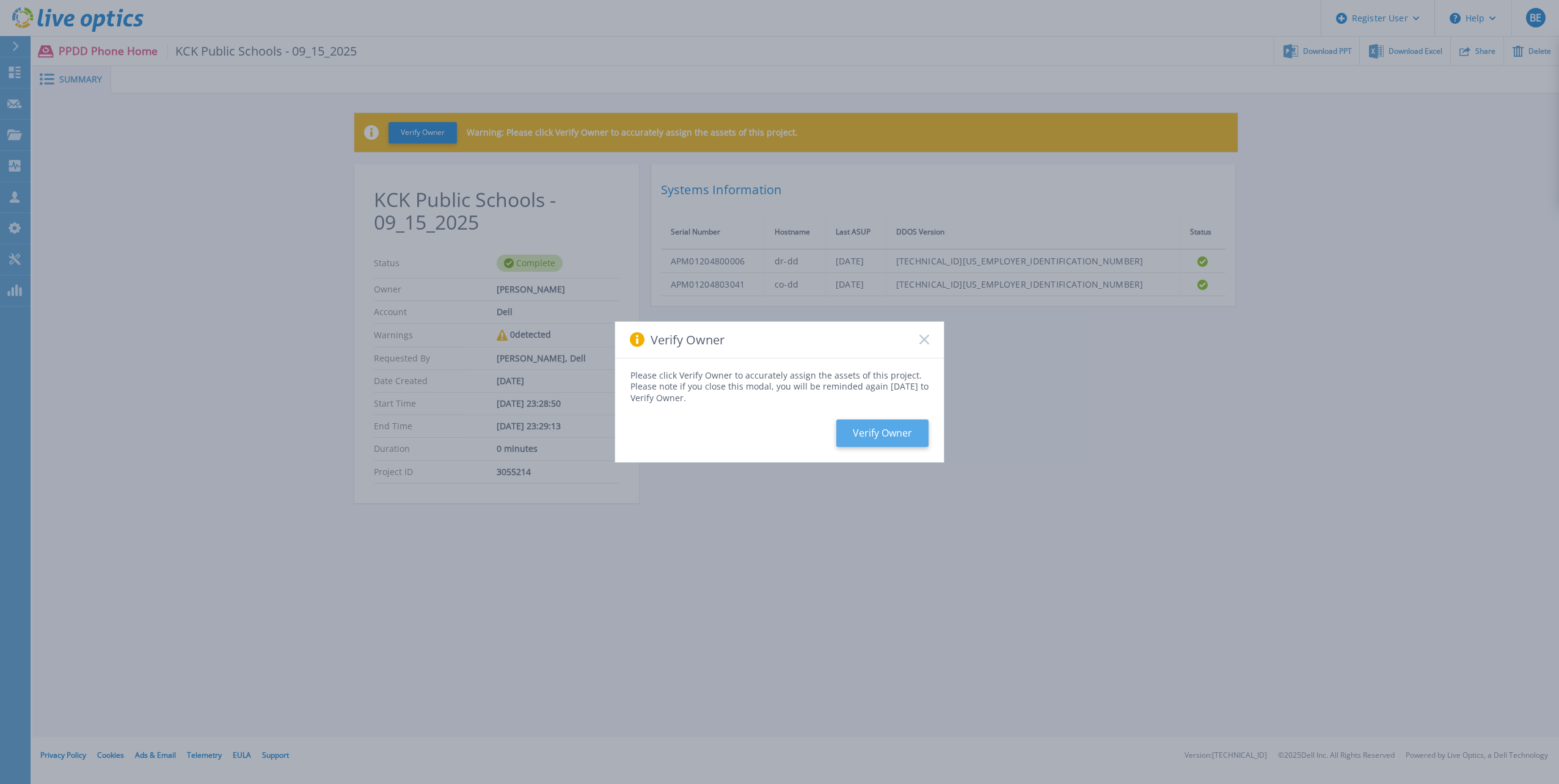
click at [901, 431] on button "Verify Owner" at bounding box center [882, 432] width 92 height 27
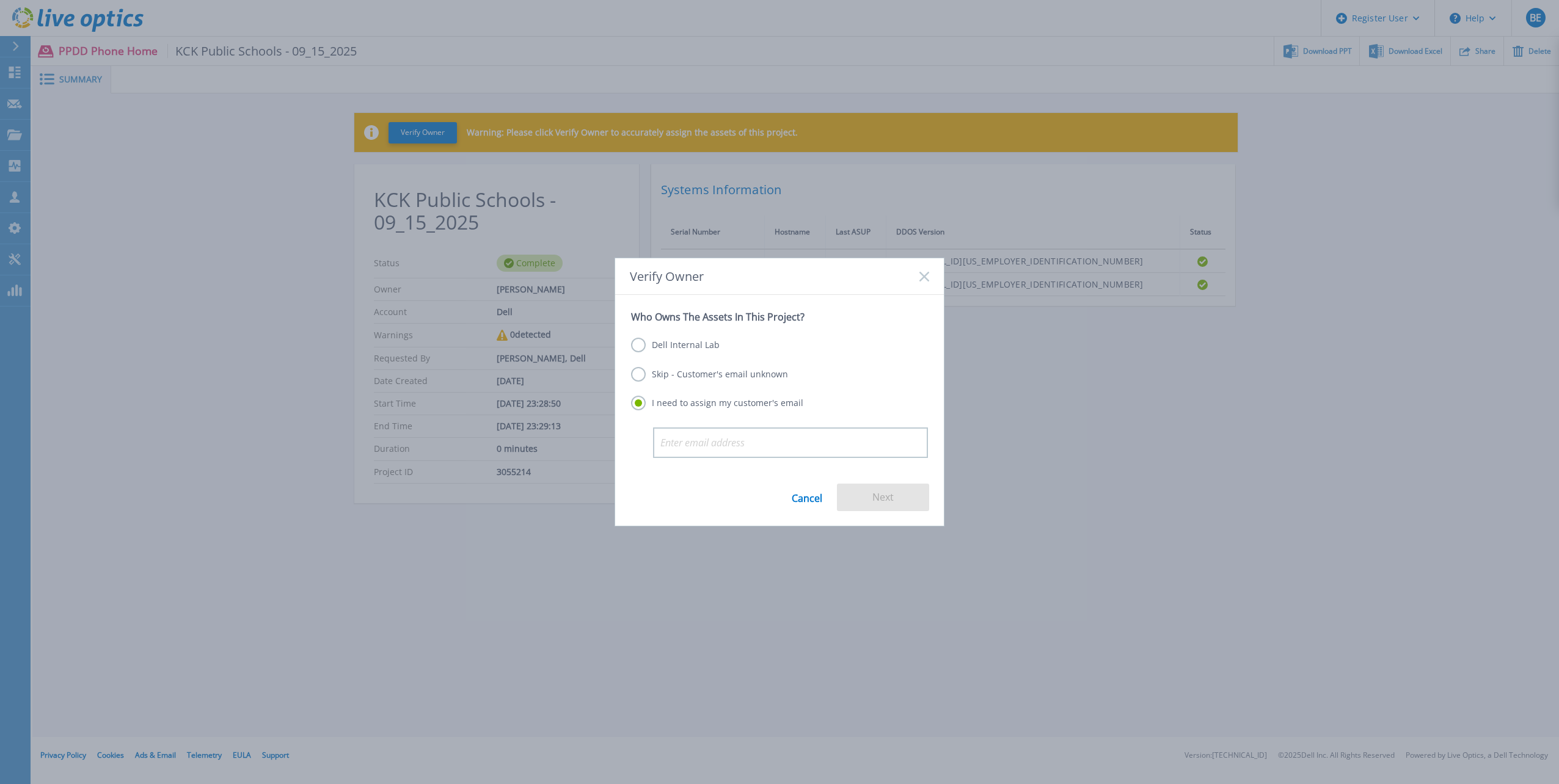
click at [638, 375] on label "Skip - Customer's email unknown" at bounding box center [709, 375] width 157 height 15
click at [0, 0] on input "Skip - Customer's email unknown" at bounding box center [0, 0] width 0 height 0
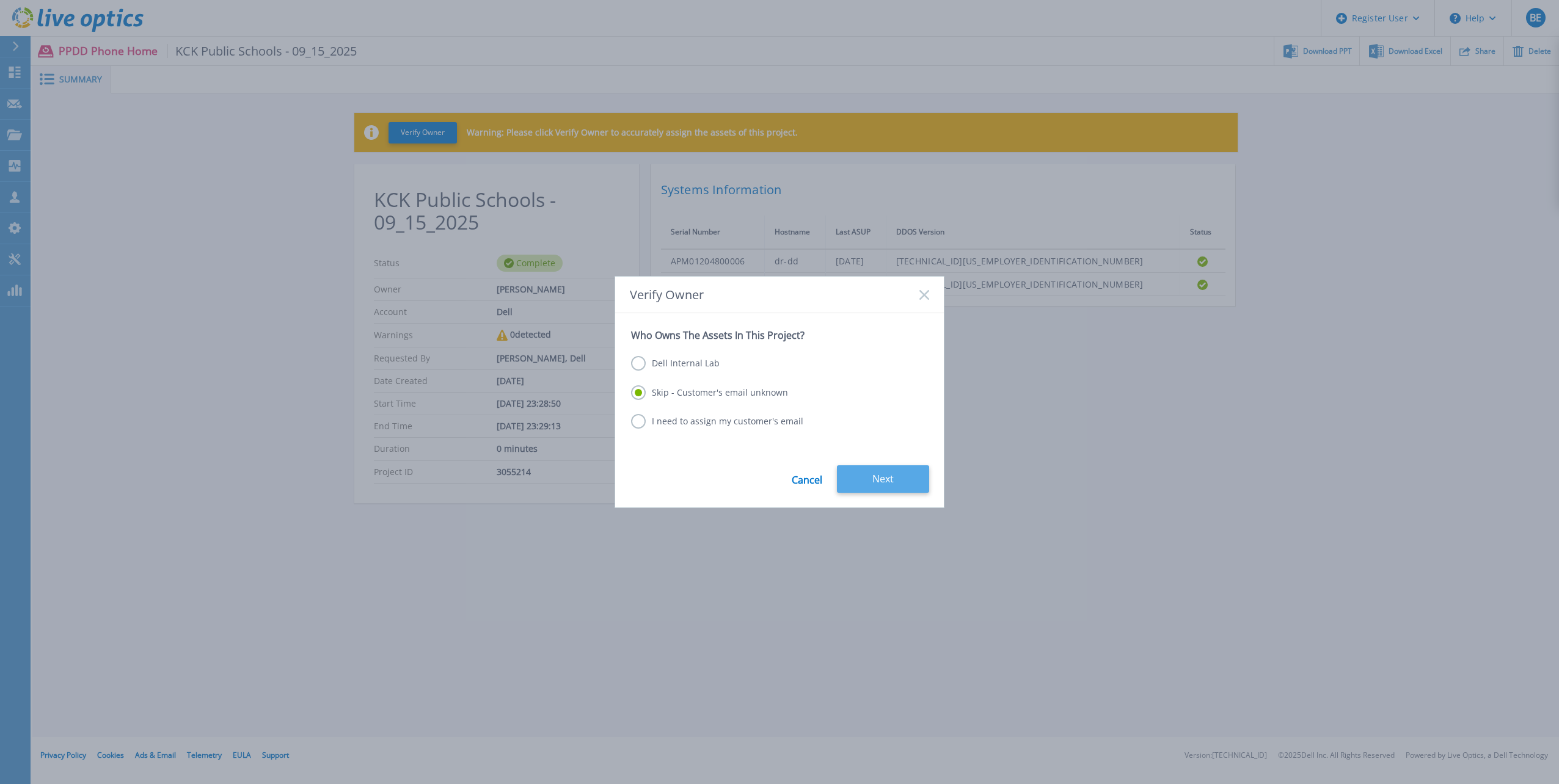
click at [876, 471] on button "Next" at bounding box center [883, 479] width 92 height 27
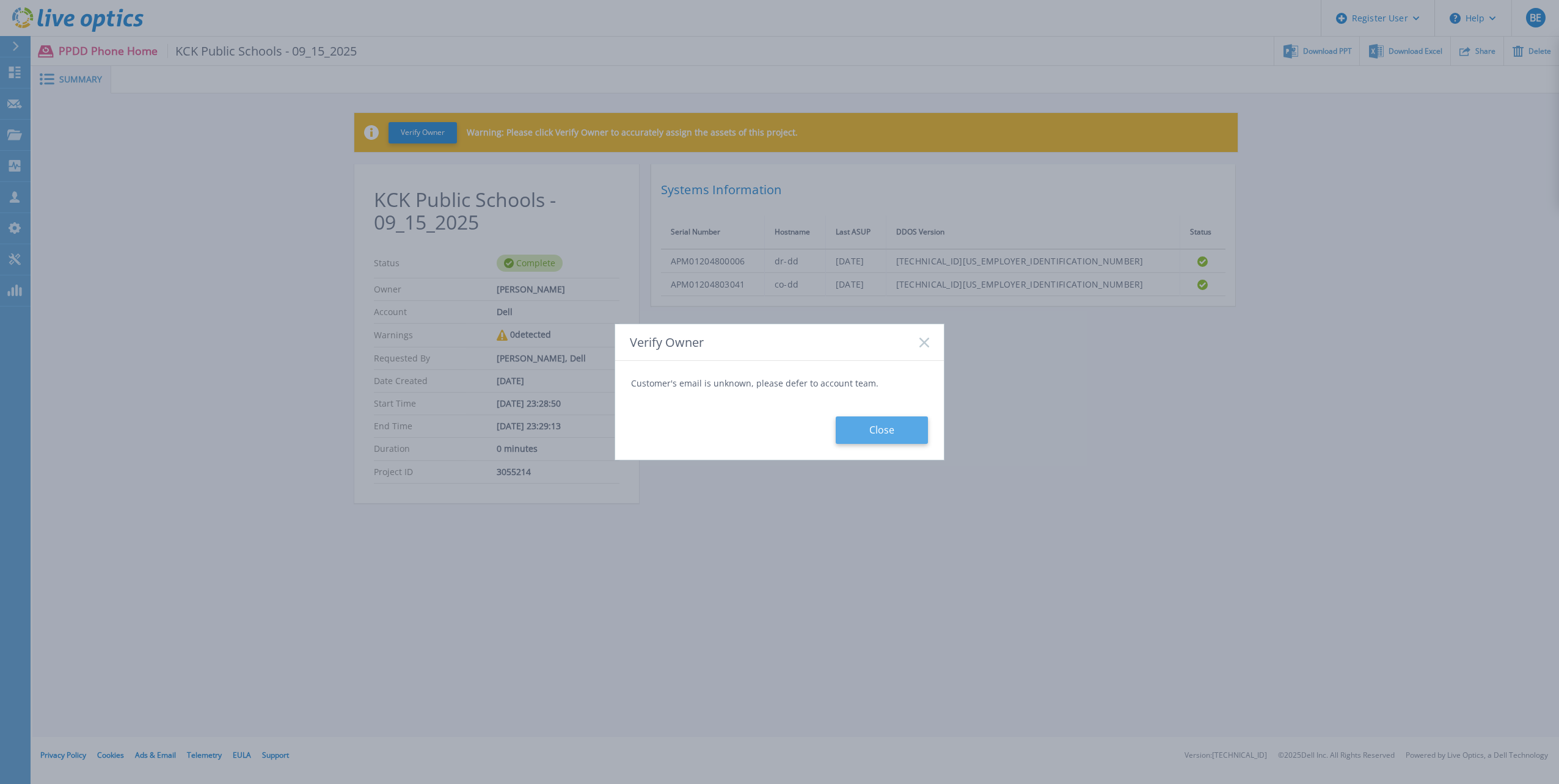
click at [895, 435] on button "Close" at bounding box center [881, 430] width 92 height 27
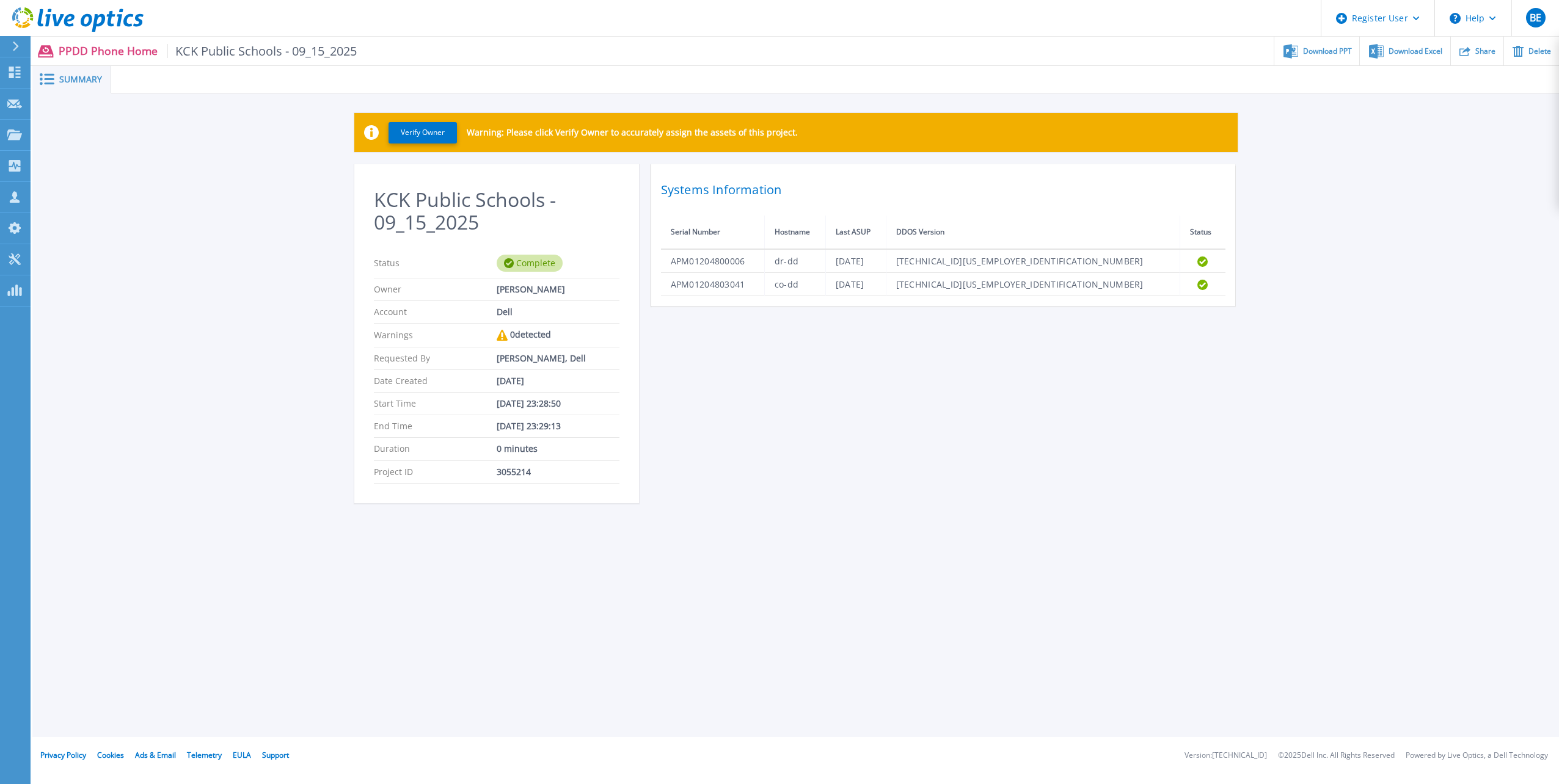
click at [72, 50] on p "PPDD Phone Home KCK Public Schools - 09_15_2025" at bounding box center [208, 50] width 299 height 14
click at [68, 76] on span "Summary" at bounding box center [81, 79] width 43 height 8
click at [6, 76] on link "Dashboard Dashboard" at bounding box center [15, 73] width 31 height 31
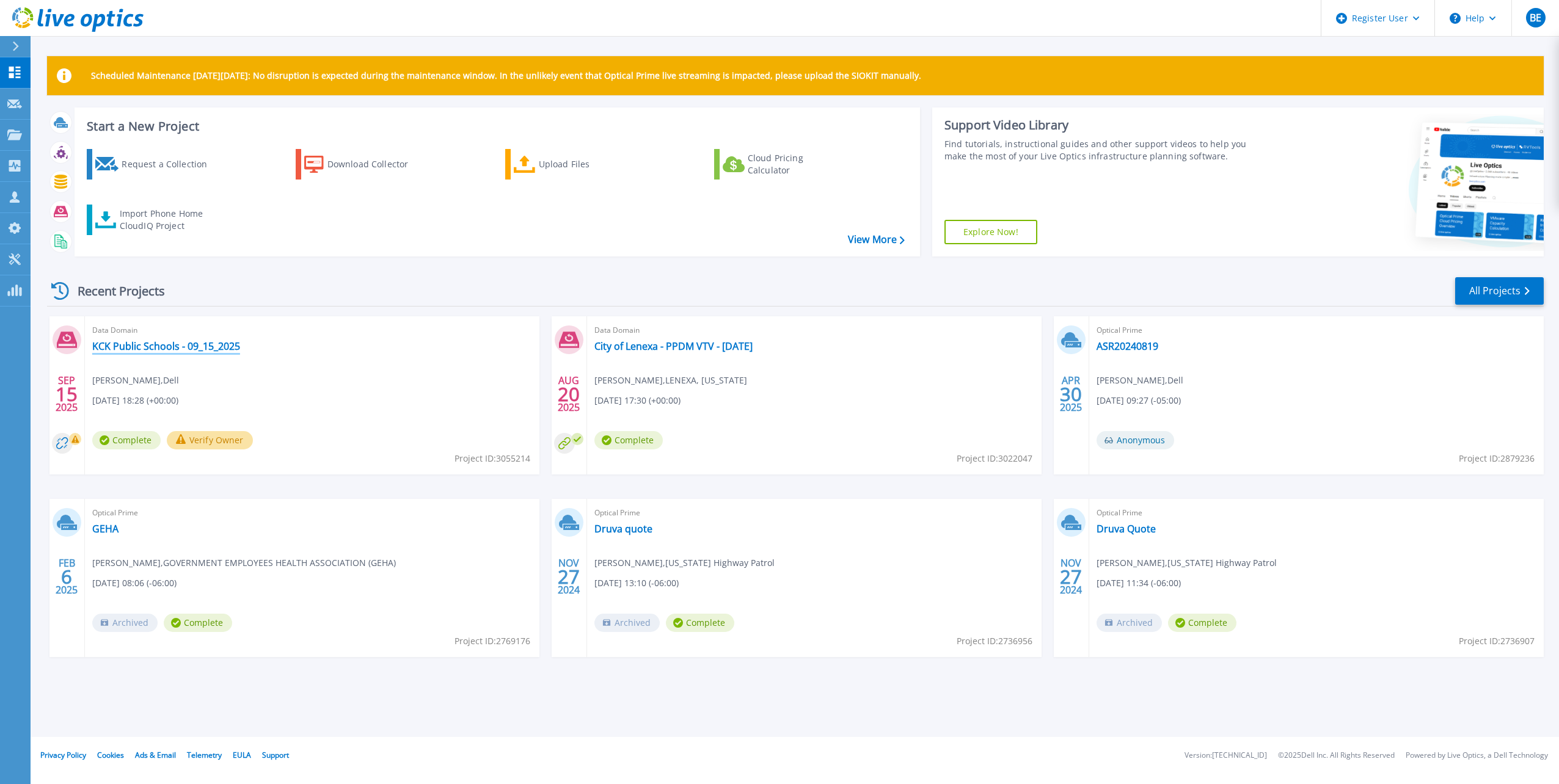
click at [138, 348] on link "KCK Public Schools - 09_15_2025" at bounding box center [166, 346] width 148 height 12
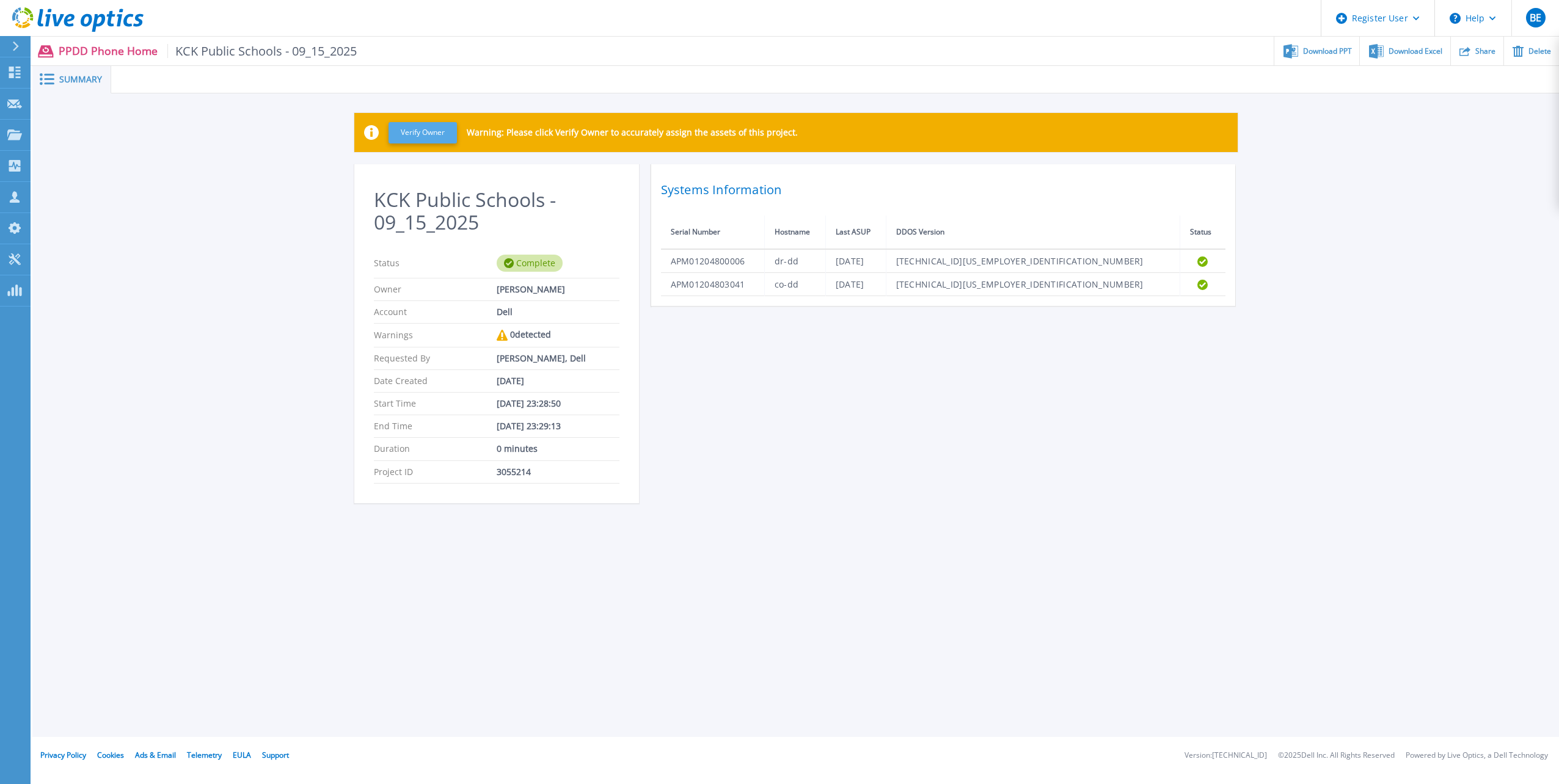
click at [437, 130] on button "Verify Owner" at bounding box center [423, 133] width 69 height 21
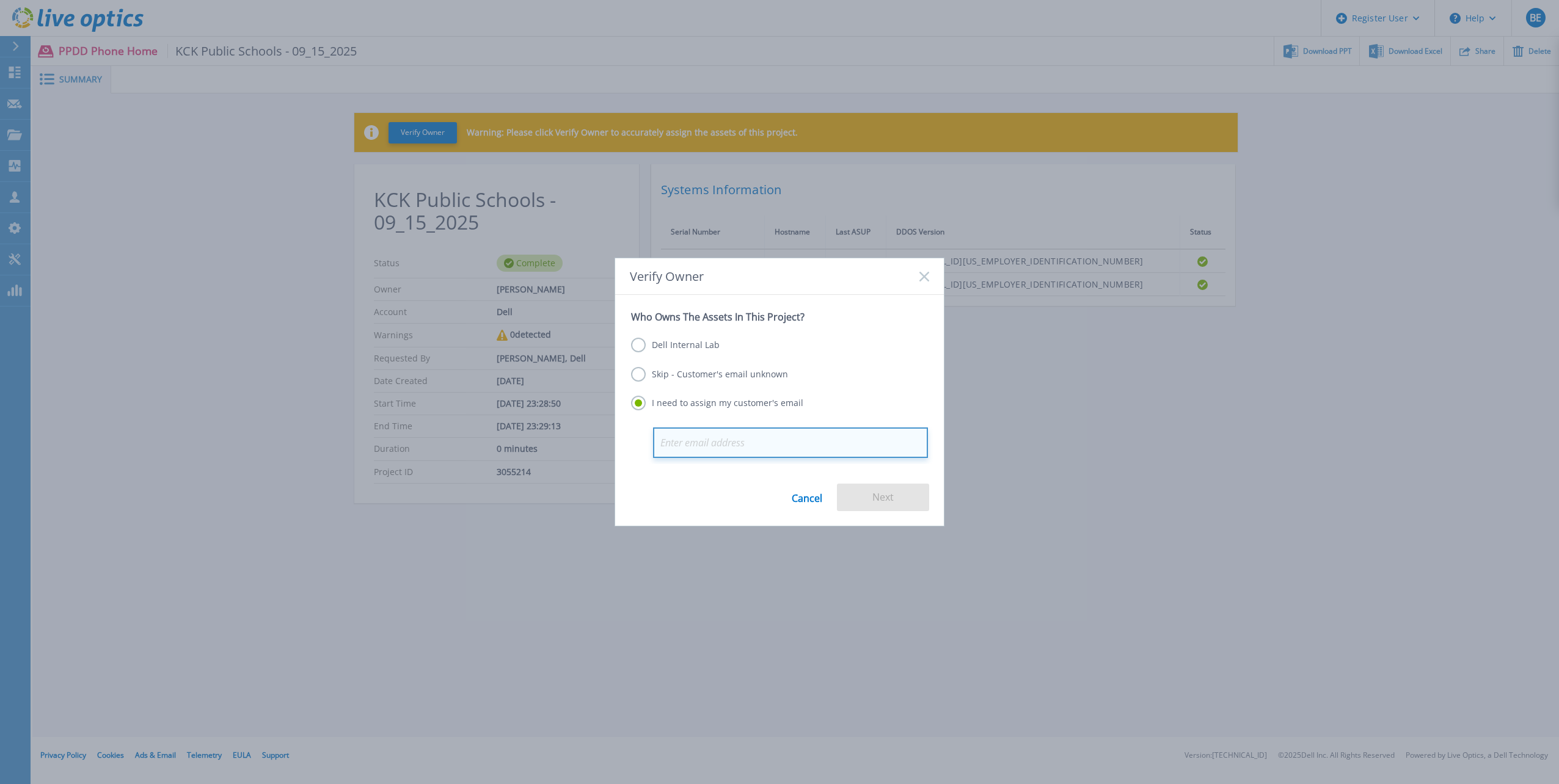
paste input "rashid.hoda@kckps.org"
type input "rashid.hoda@kckps.org"
click at [868, 500] on button "Next" at bounding box center [883, 497] width 92 height 27
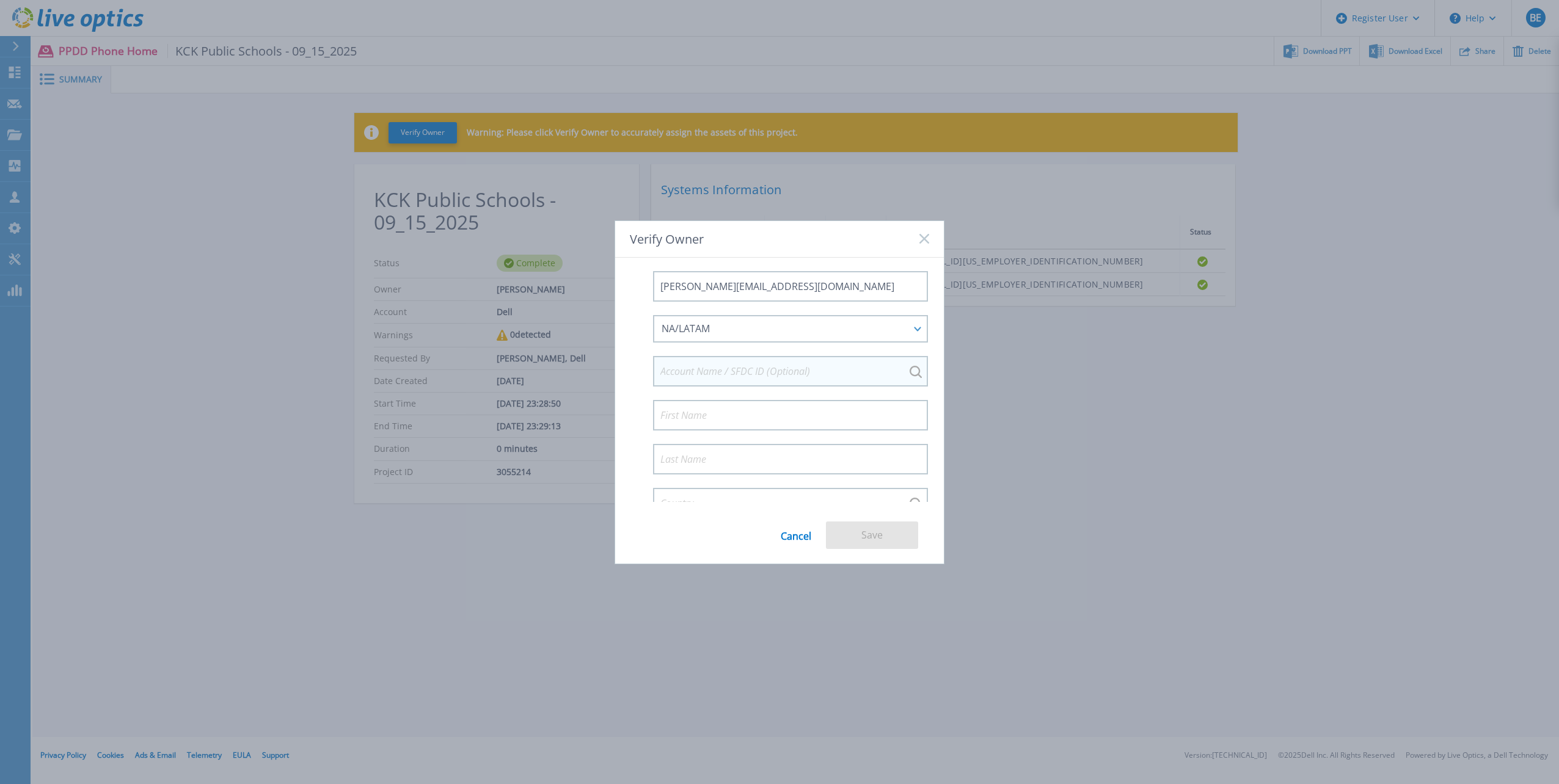
scroll to position [135, 0]
click at [845, 356] on input at bounding box center [790, 354] width 275 height 31
paste input "[US_STATE] CITY UNIF SCH DIST 500"
click at [730, 389] on li "KANSAS CITY UNIF SCH DIST 500 : 595676291" at bounding box center [791, 382] width 269 height 21
type input "KANSAS CITY UNIF SCH DIST 500 : 595676291"
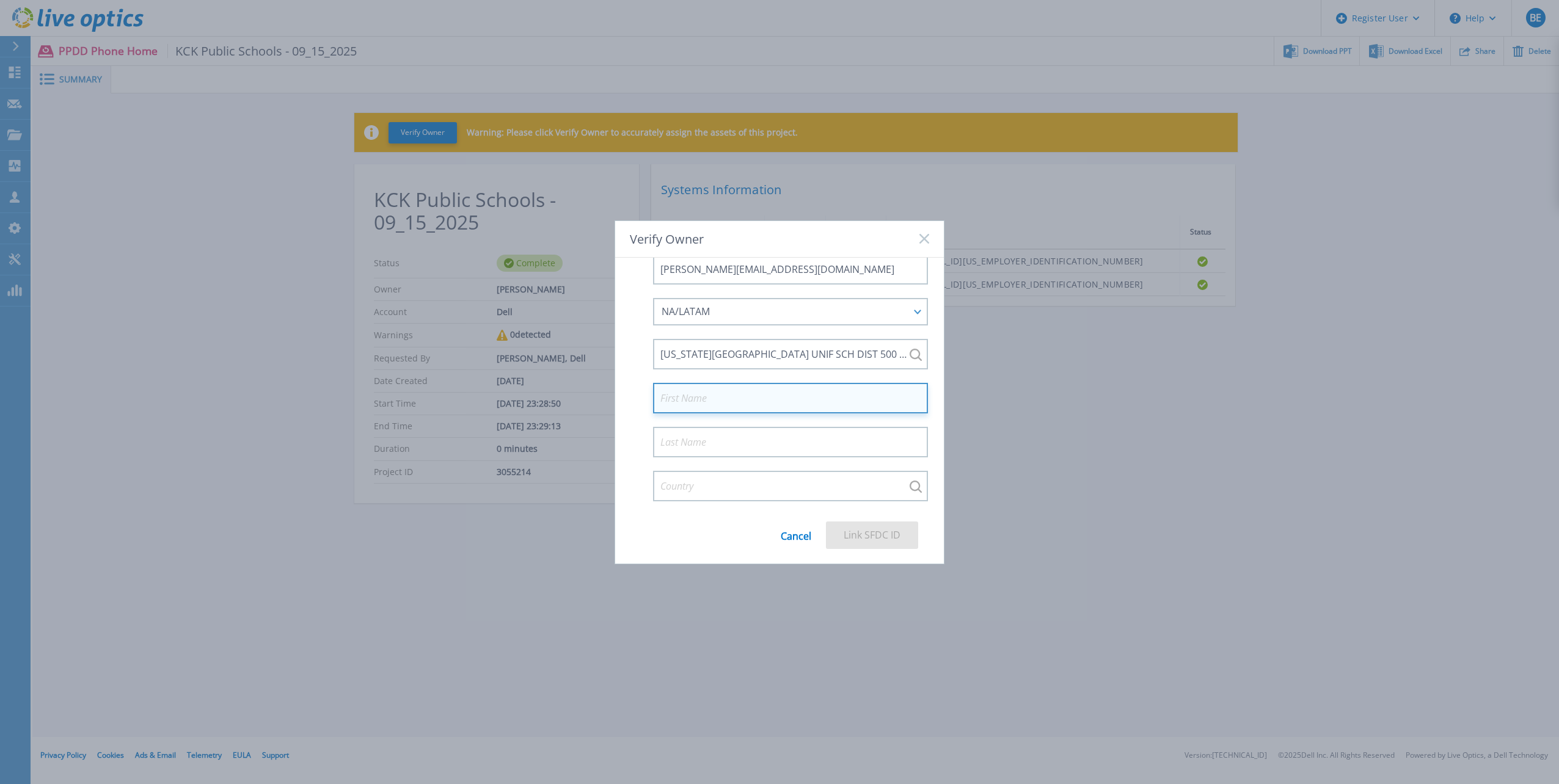
click at [779, 397] on input at bounding box center [790, 398] width 275 height 31
type input "Rashid"
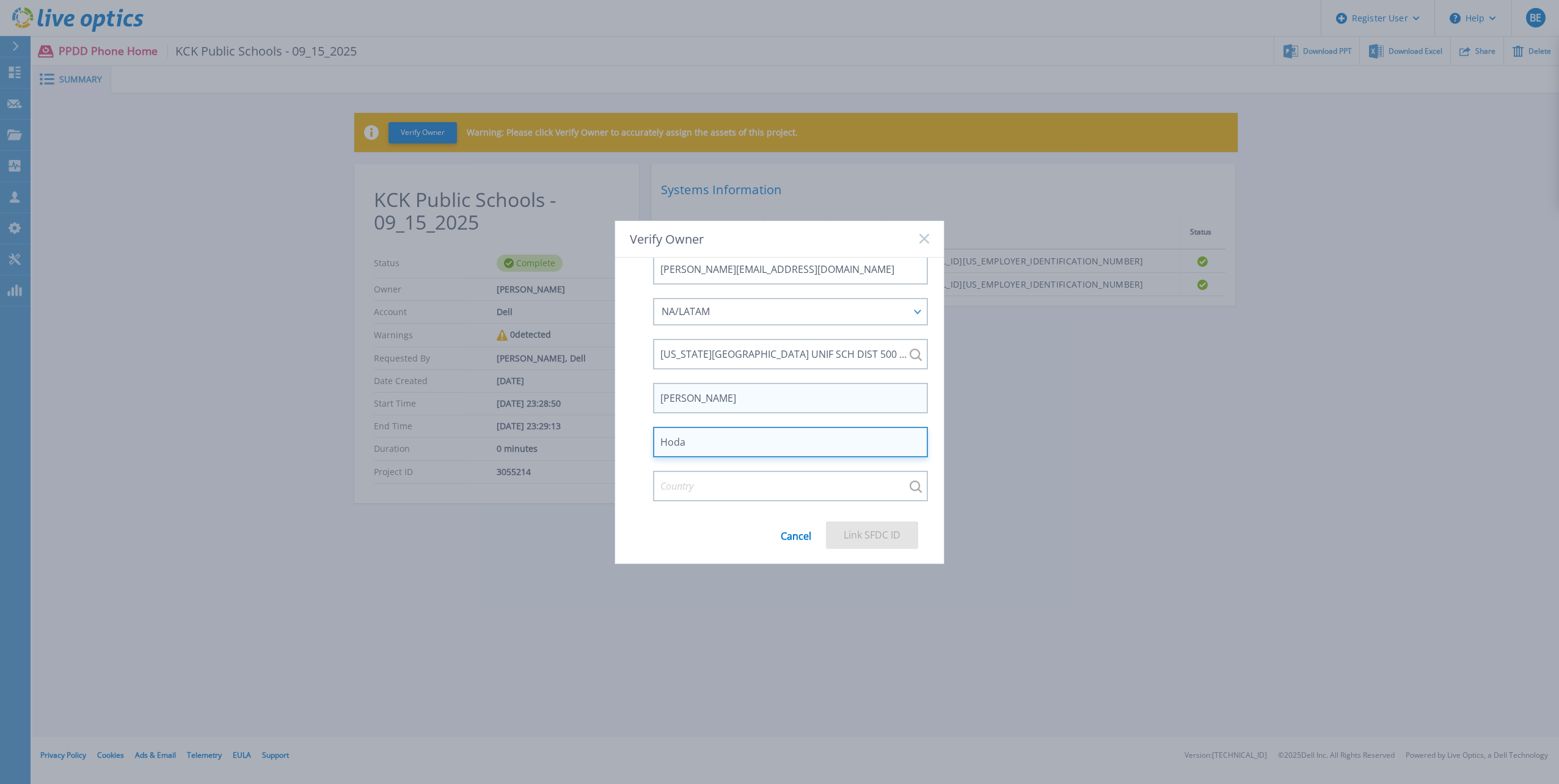
type input "Hoda"
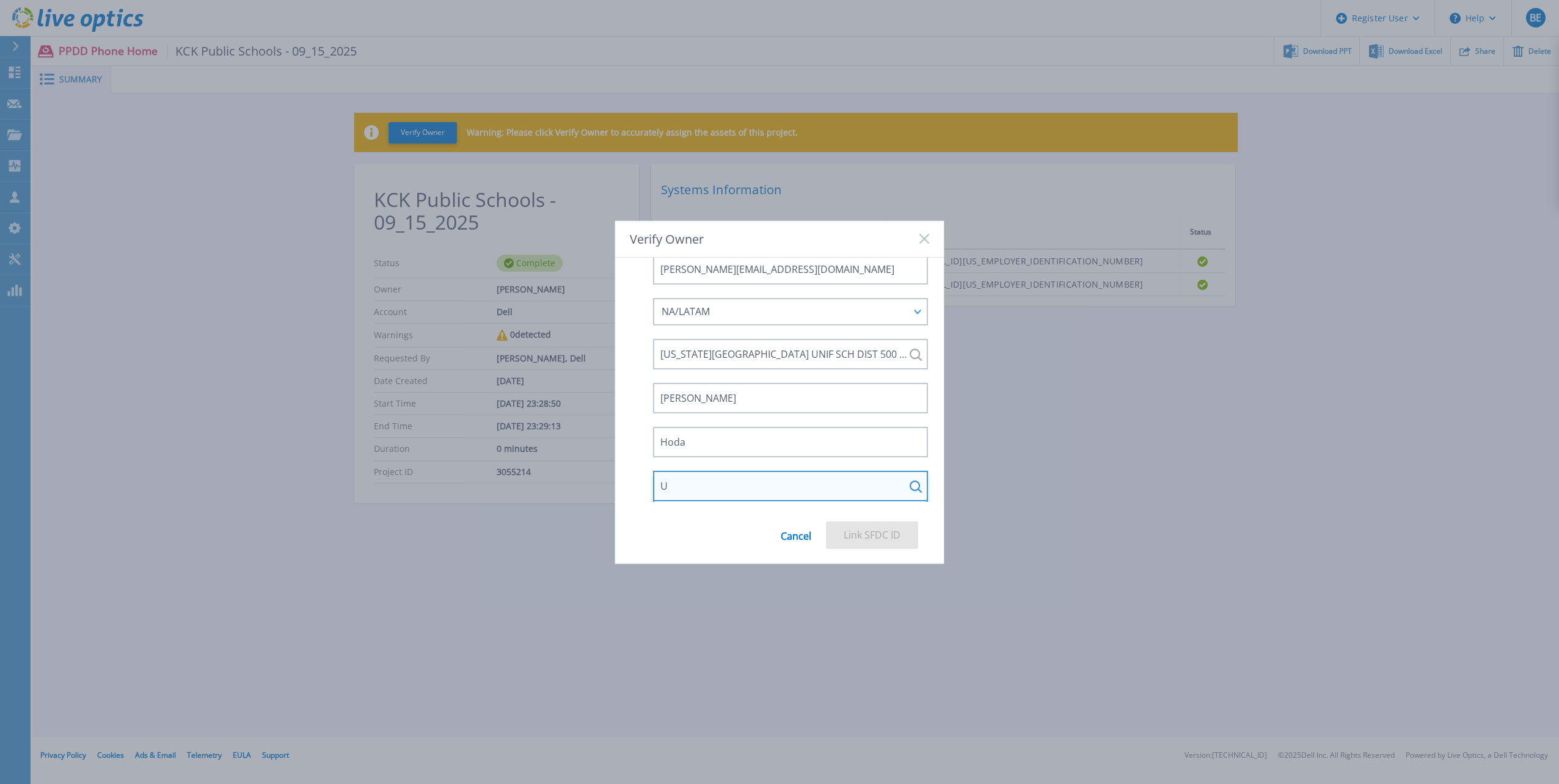
type input "United States"
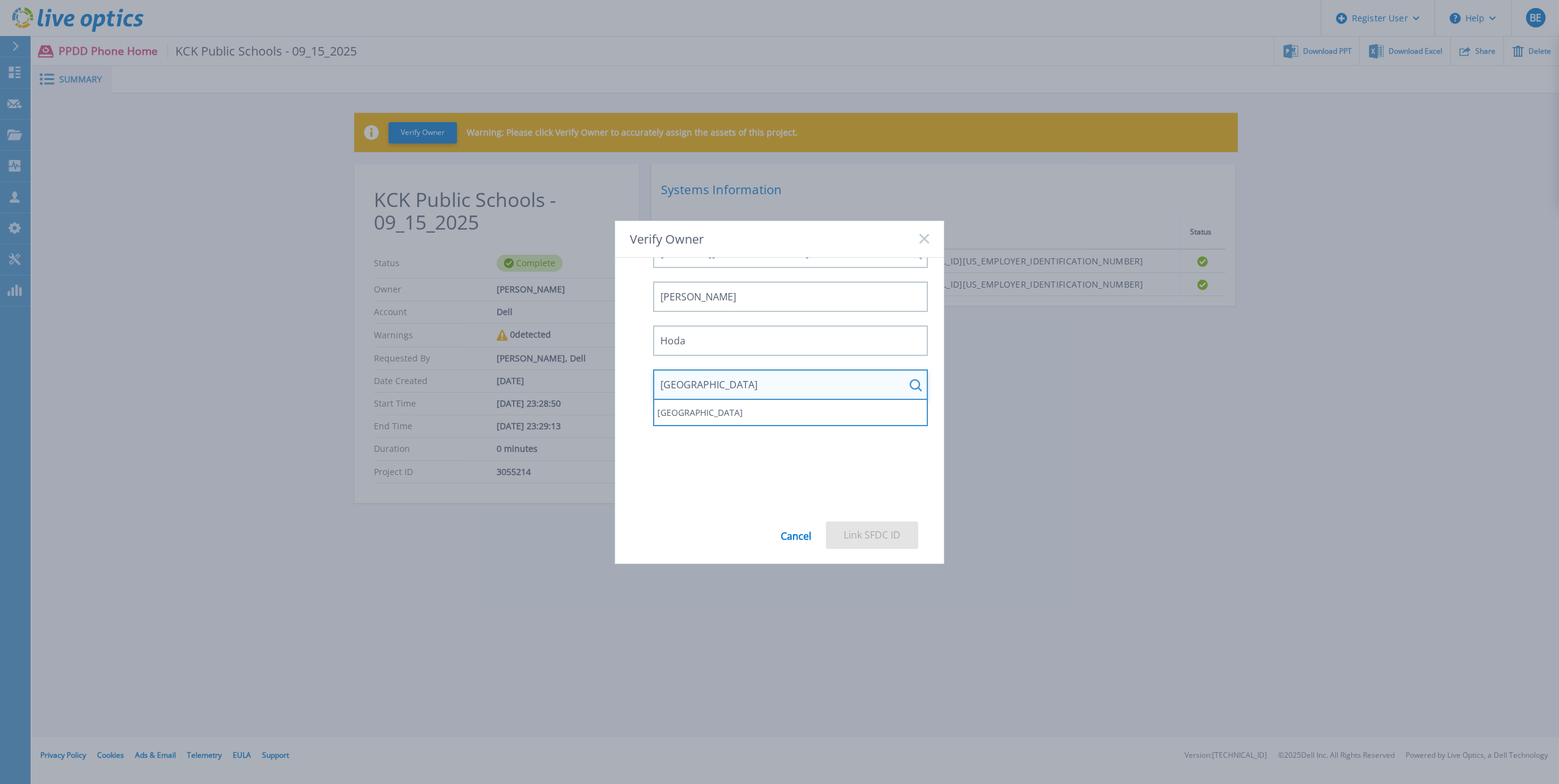
scroll to position [257, 0]
click at [711, 386] on li "United States" at bounding box center [791, 392] width 269 height 21
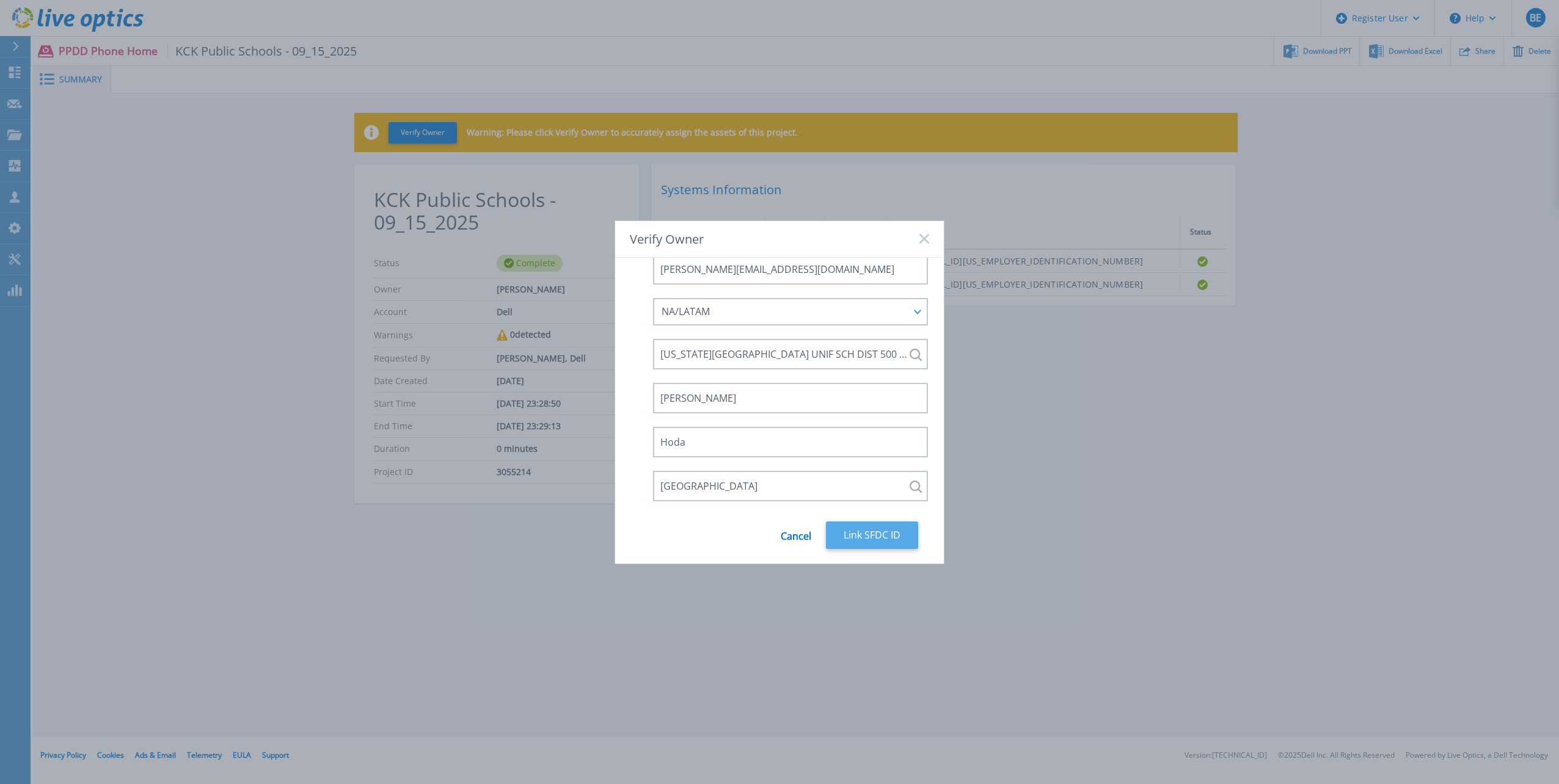
click at [862, 540] on button "Link SFDC ID" at bounding box center [872, 535] width 92 height 27
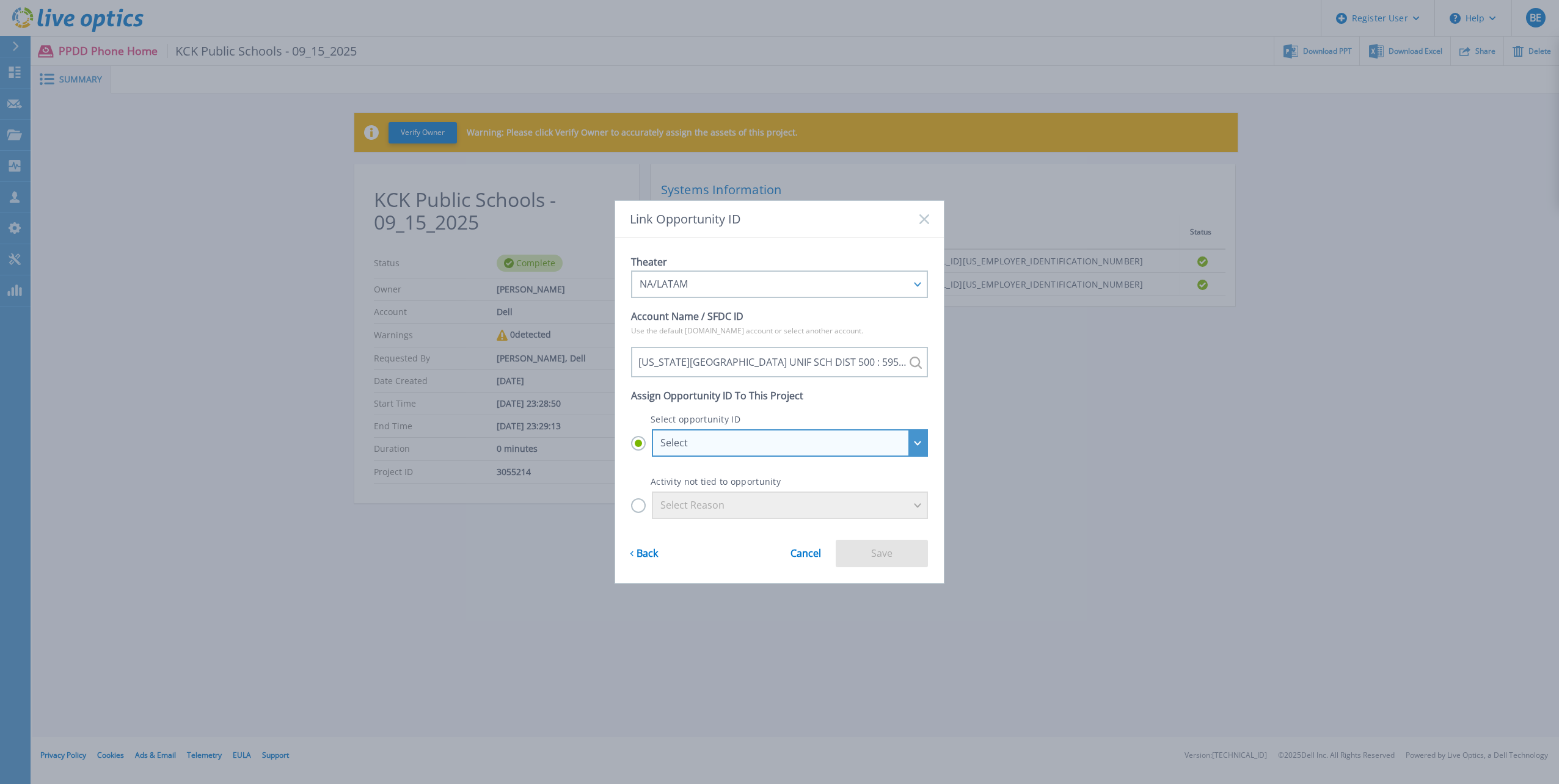
click at [907, 448] on div "Select" at bounding box center [790, 442] width 276 height 27
click at [0, 0] on input "Select Select ***ALL QUOTES MUST GO THROUGH TD SYNNEX*** KANSAS CITY UNIF SCH D…" at bounding box center [0, 0] width 0 height 0
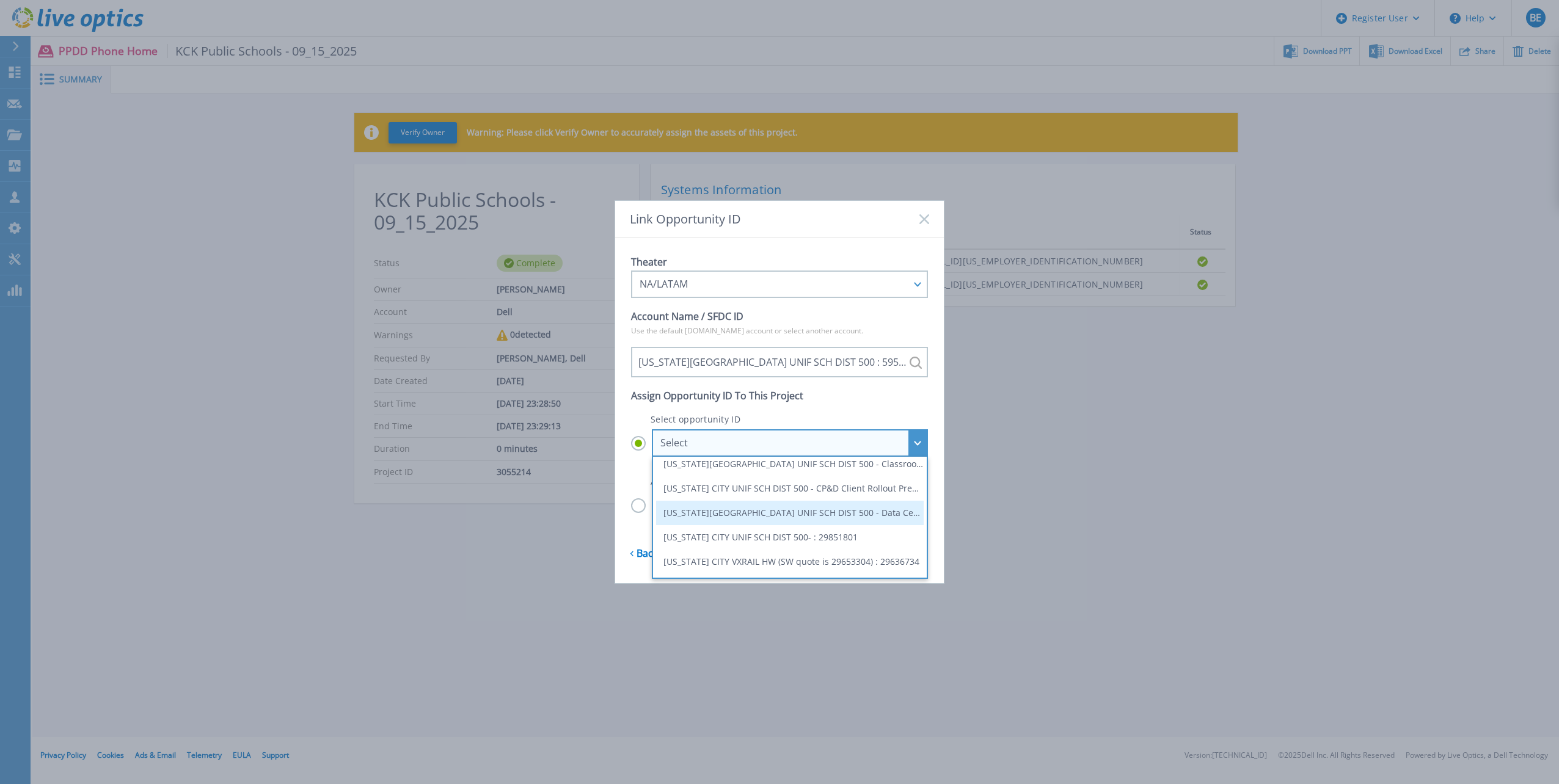
click at [832, 513] on li "KANSAS CITY UNIF SCH DIST 500 - Data Center Refresh | June 2027 | C1 | #Goldilo…" at bounding box center [790, 513] width 267 height 25
click at [0, 0] on input "Select Select ***ALL QUOTES MUST GO THROUGH TD SYNNEX*** KANSAS CITY UNIF SCH D…" at bounding box center [0, 0] width 0 height 0
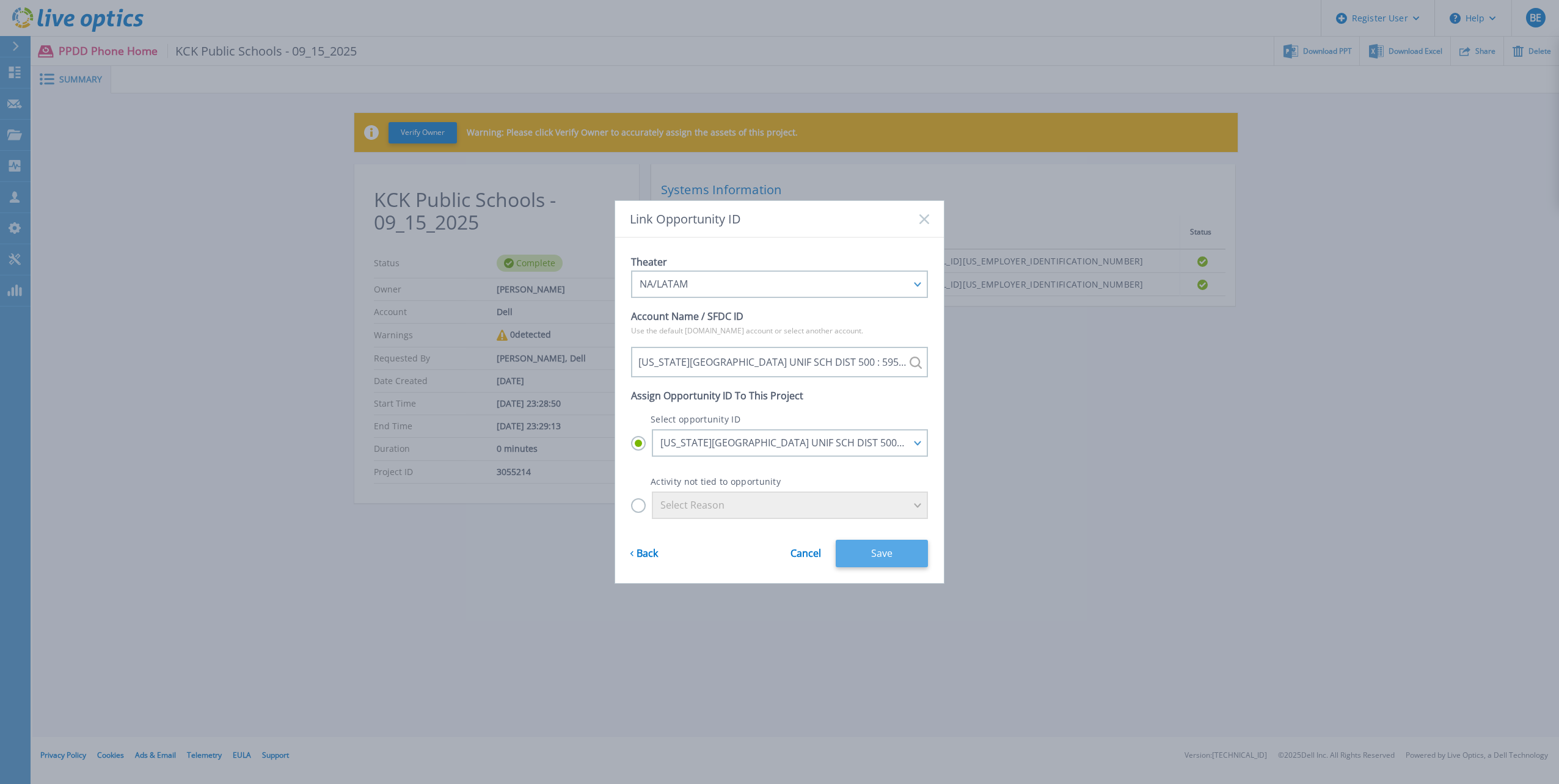
click at [869, 552] on button "Save" at bounding box center [881, 553] width 92 height 27
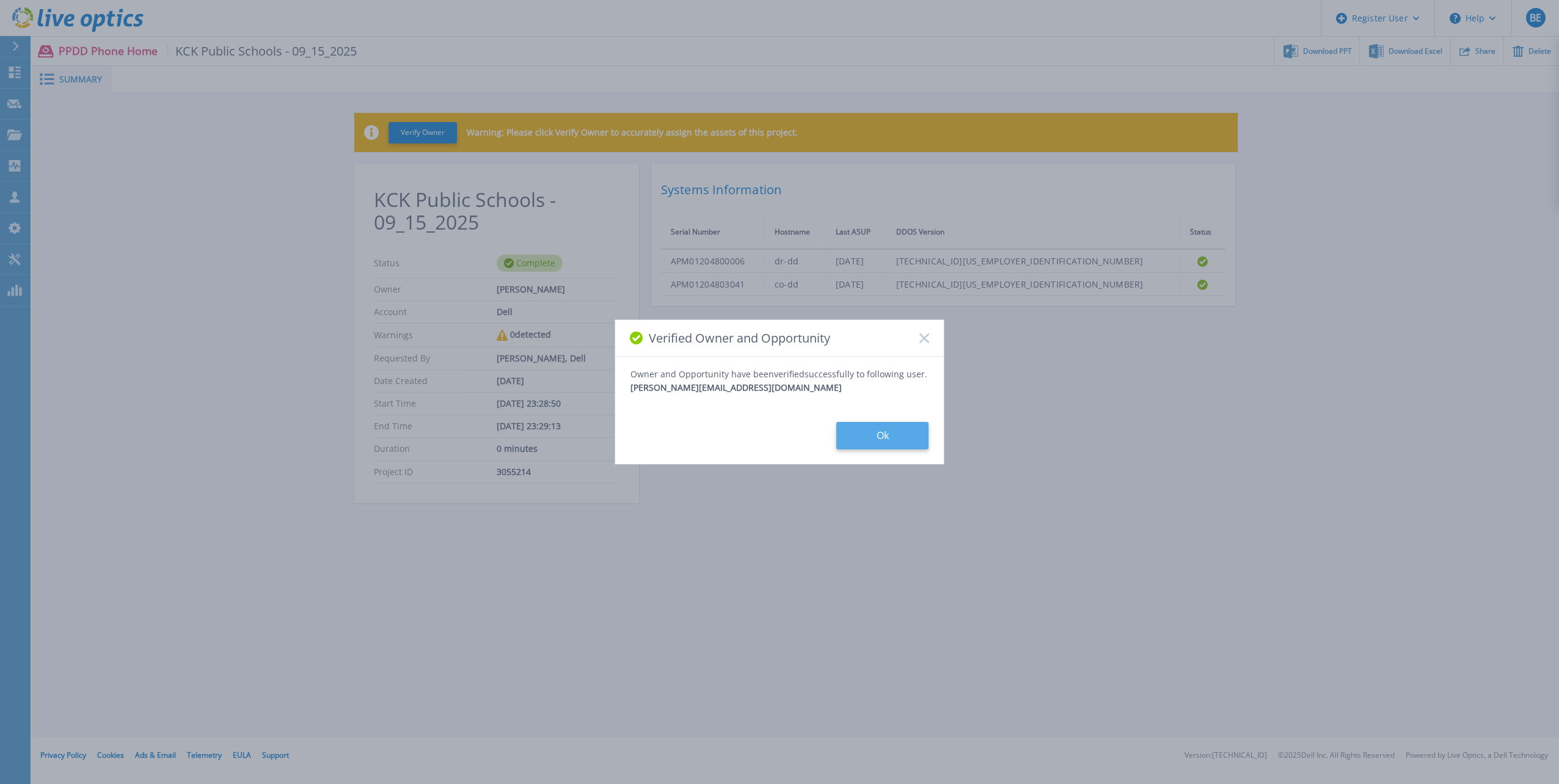
click at [891, 442] on button "Ok" at bounding box center [882, 435] width 92 height 27
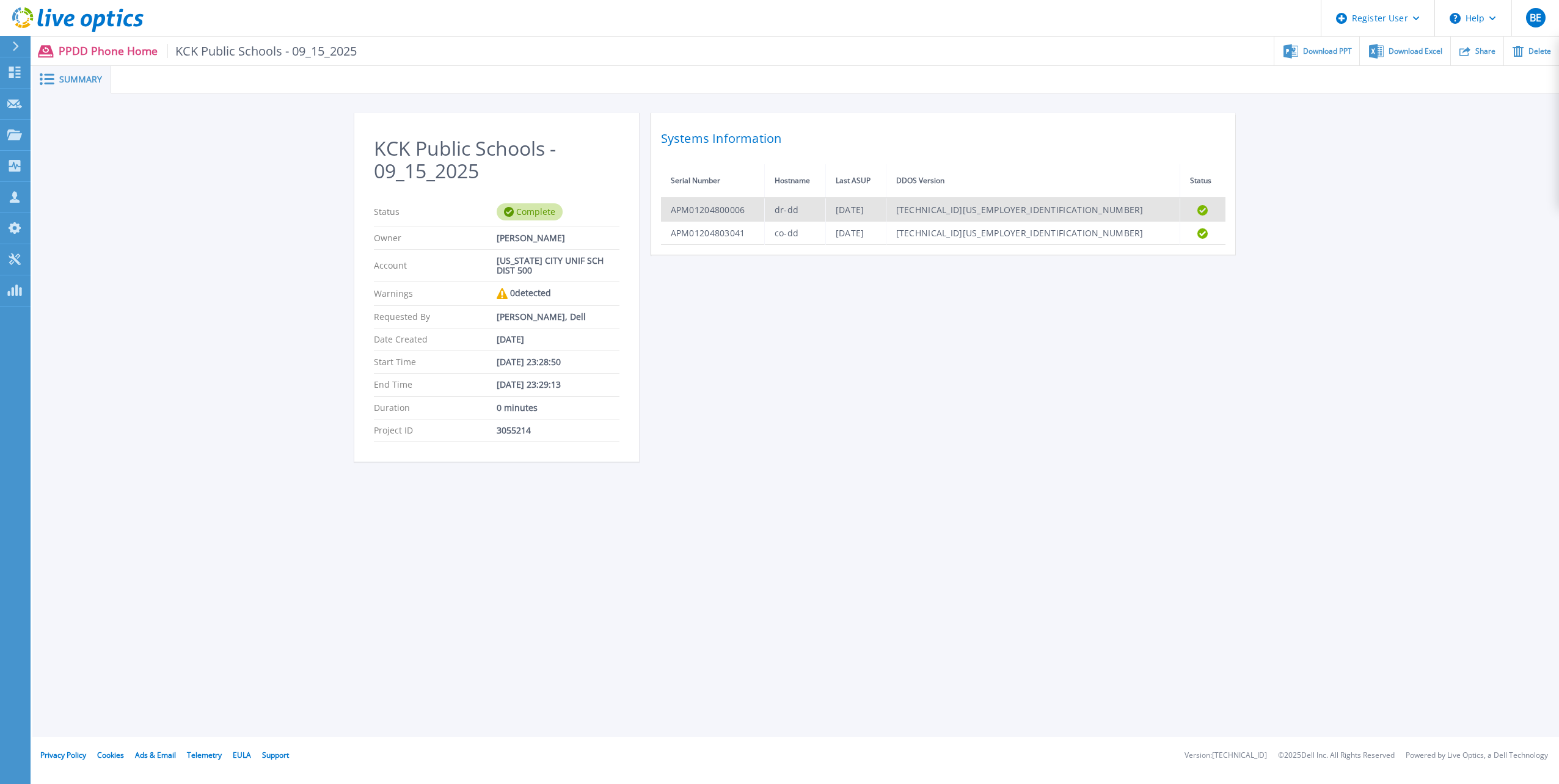
click at [687, 212] on td "APM01204800006" at bounding box center [713, 210] width 104 height 24
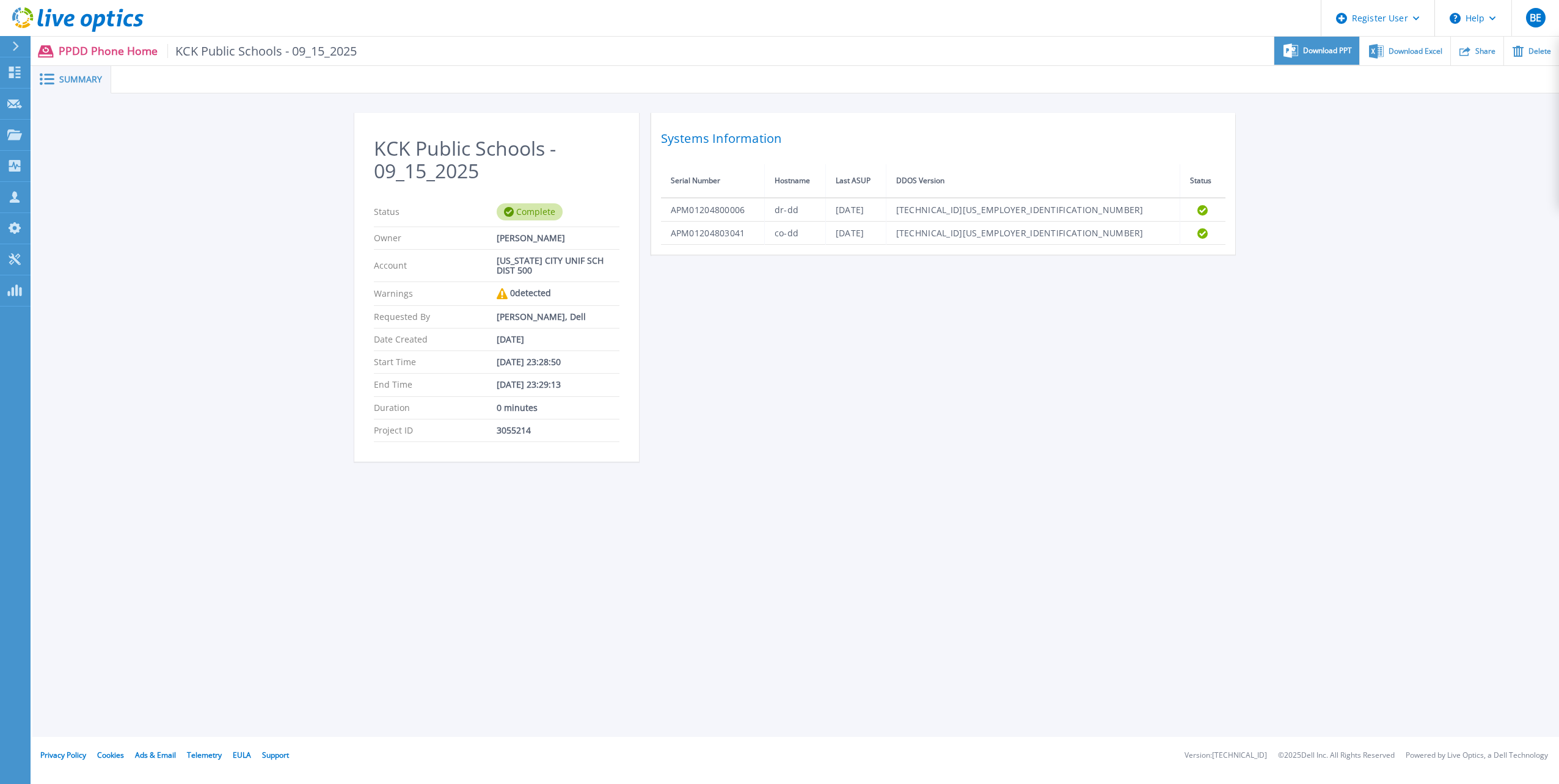
click at [1326, 59] on div "Download PPT" at bounding box center [1316, 50] width 85 height 29
click at [1387, 173] on div "KCK Public Schools - 09_15_2025 Status Complete Owner [PERSON_NAME] Account [US…" at bounding box center [795, 294] width 1526 height 401
click at [1424, 48] on span "Download Excel" at bounding box center [1415, 50] width 54 height 7
click at [1415, 247] on div "KCK Public Schools - 09_15_2025 Status Complete Owner [PERSON_NAME] Account [US…" at bounding box center [795, 294] width 1526 height 401
